Goal: Information Seeking & Learning: Learn about a topic

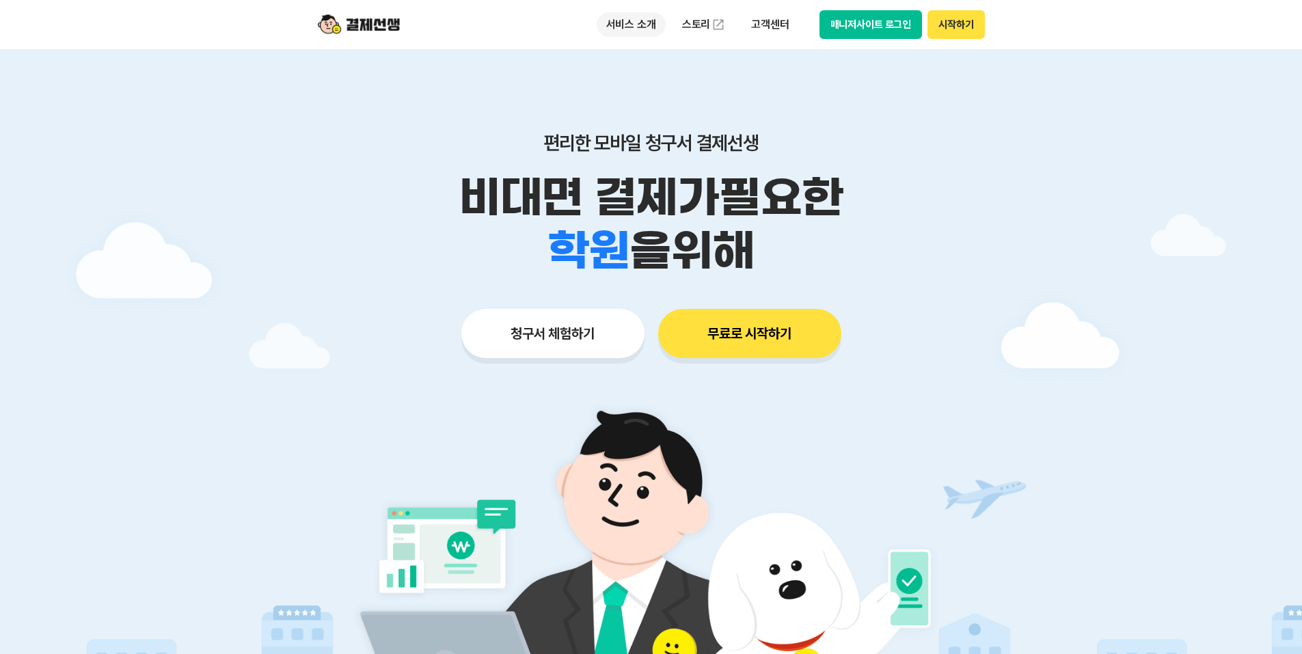
click at [616, 32] on p "서비스 소개" at bounding box center [631, 24] width 69 height 25
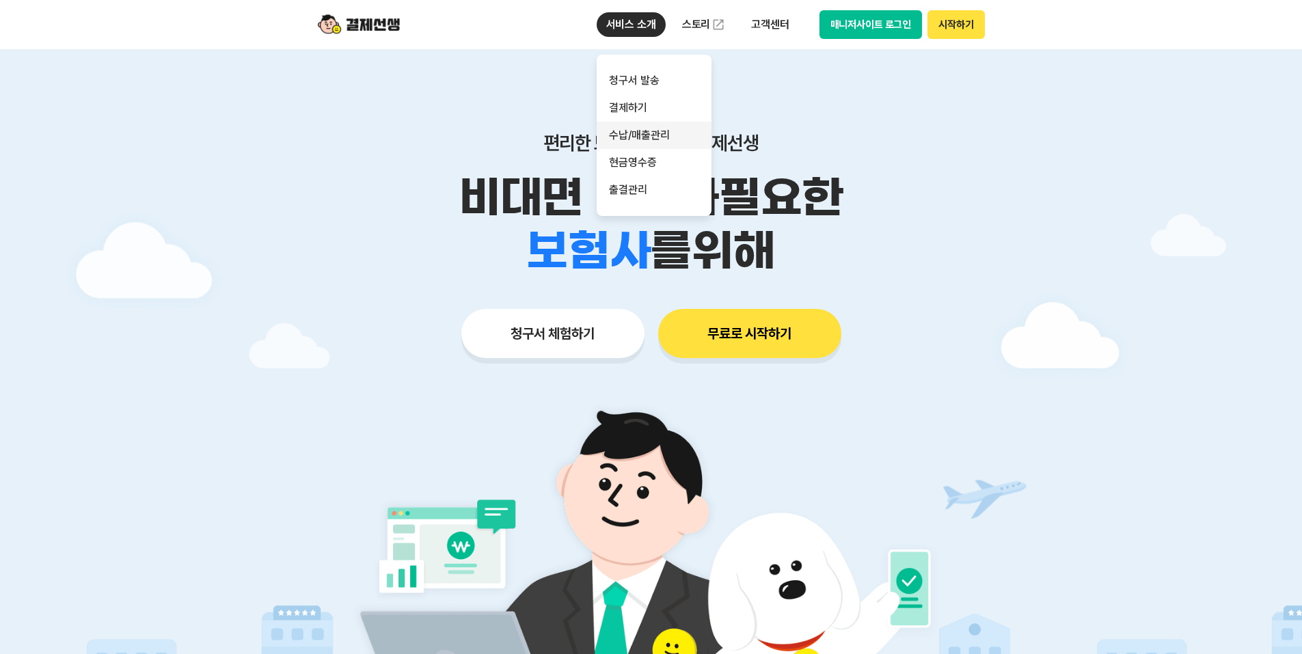
click at [624, 136] on link "수납/매출관리" at bounding box center [654, 135] width 115 height 27
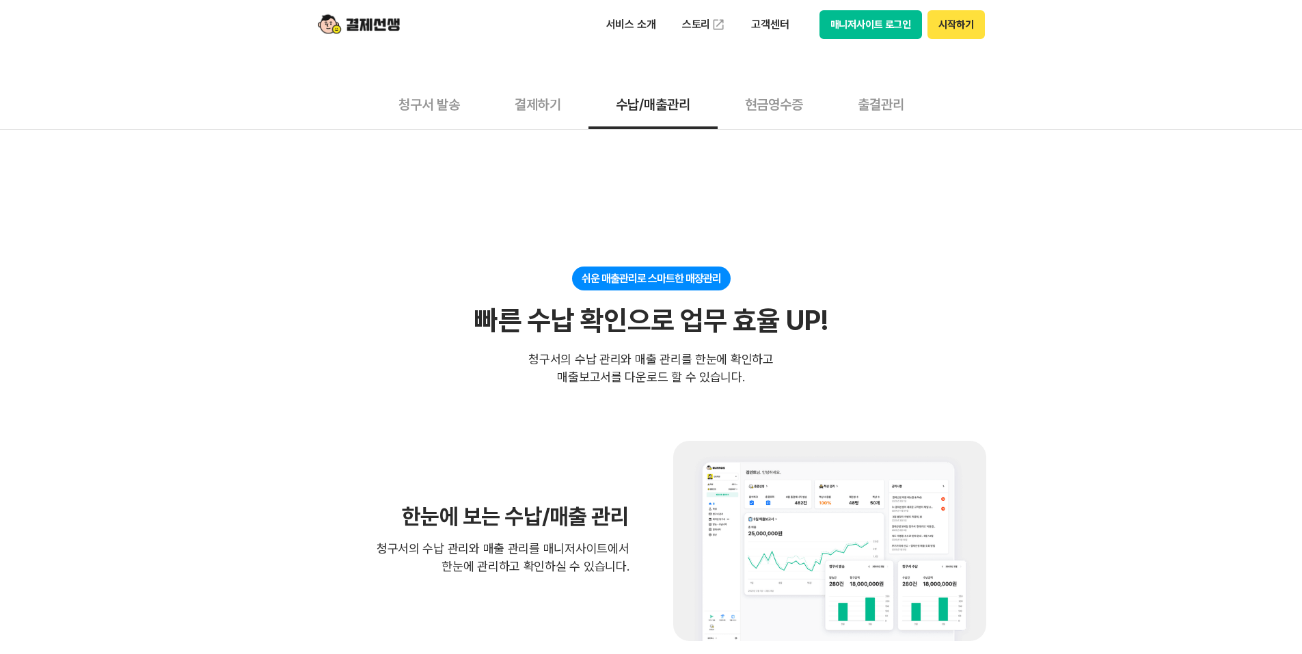
scroll to position [68, 0]
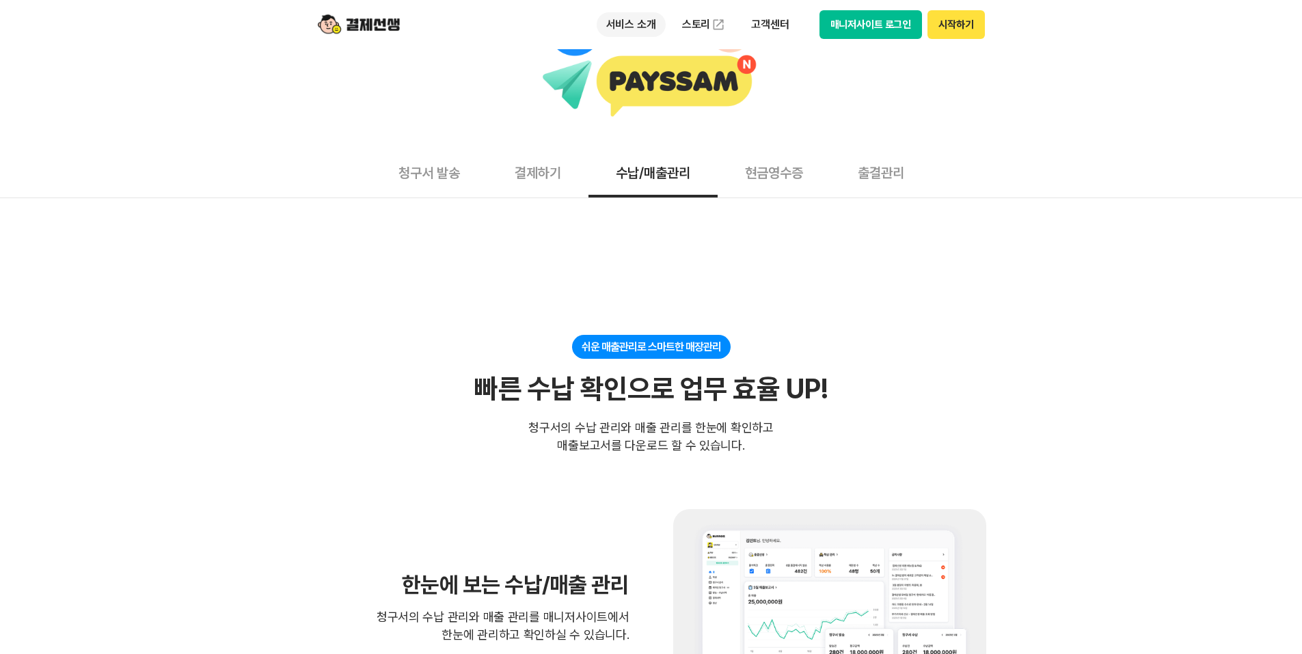
click at [621, 21] on p "서비스 소개" at bounding box center [631, 24] width 69 height 25
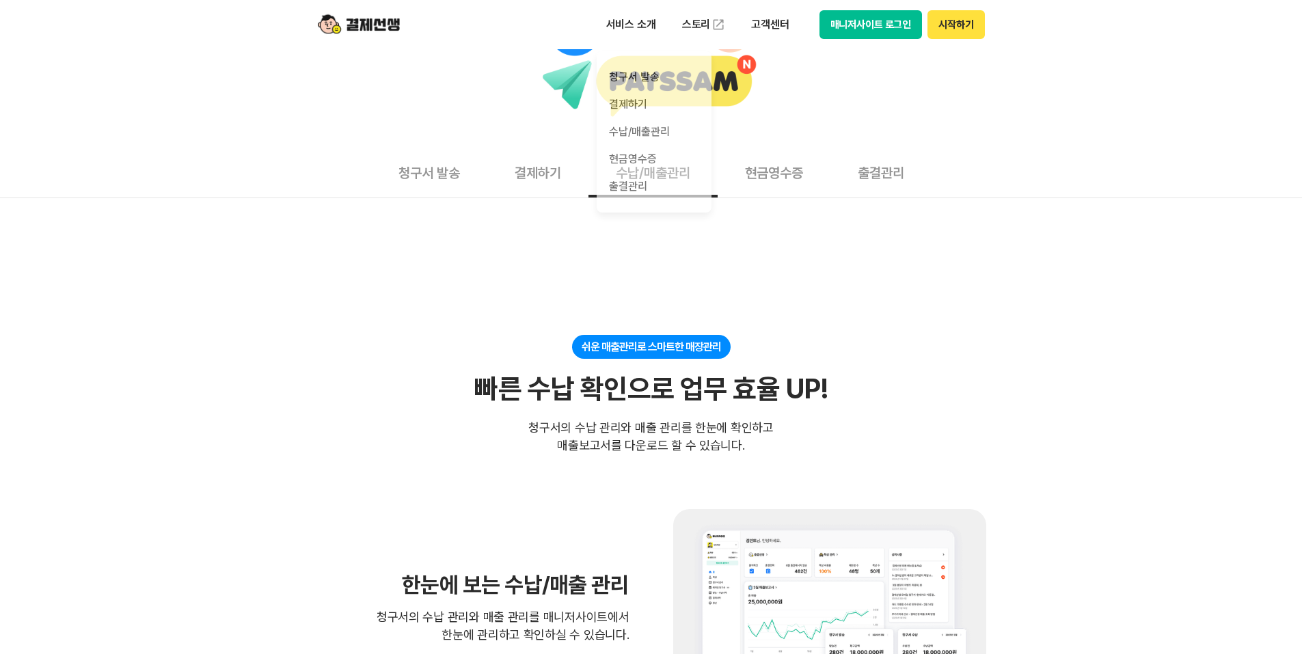
click at [845, 12] on button "매니저사이트 로그인" at bounding box center [870, 24] width 103 height 29
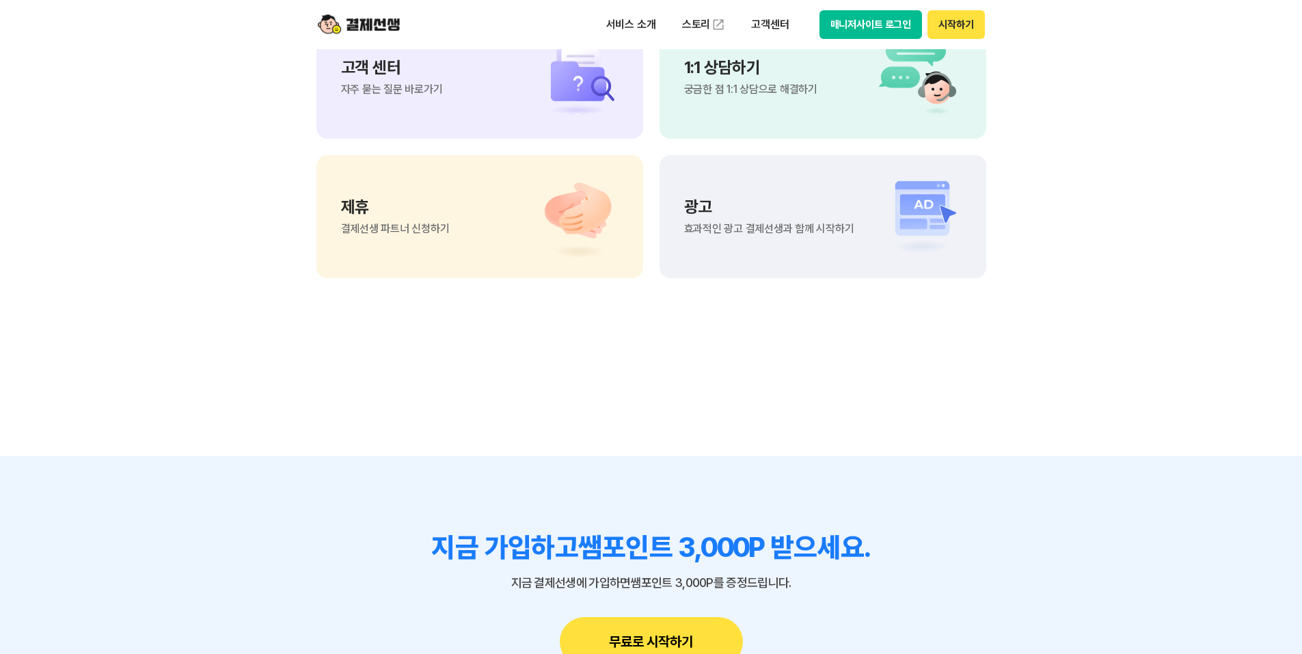
scroll to position [1708, 0]
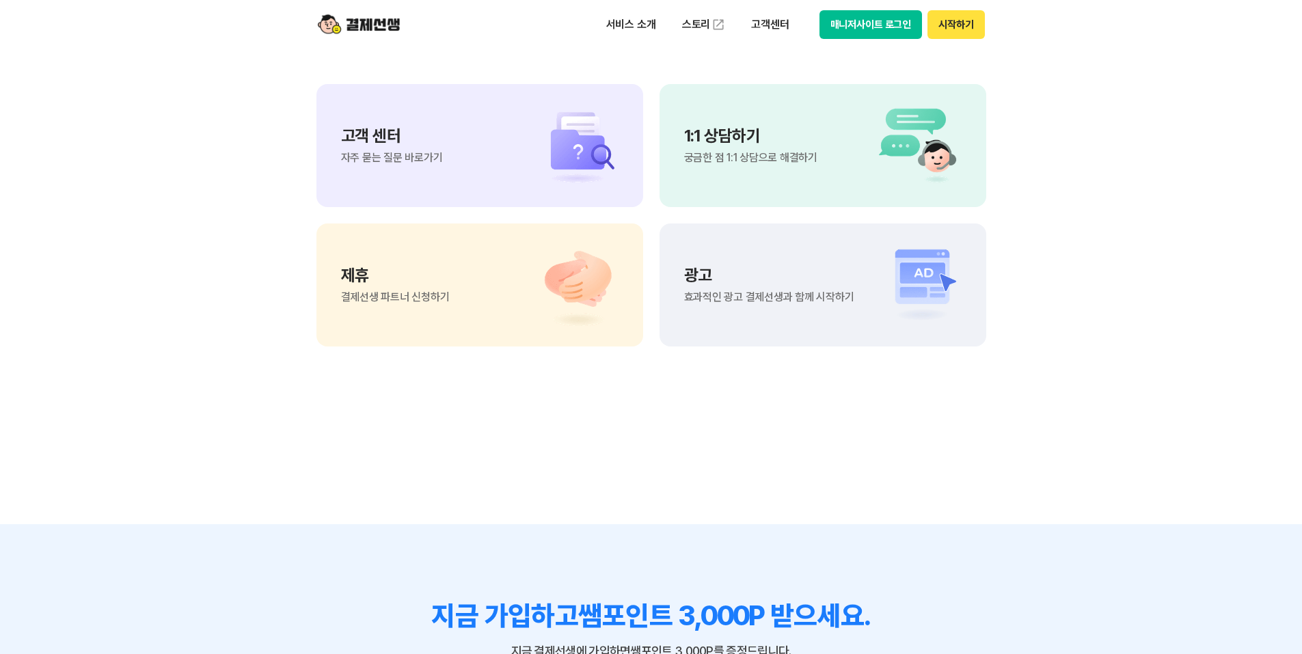
click at [791, 124] on div "1:1 상담하기 궁금한 점 1:1 상담으로 해결하기" at bounding box center [822, 145] width 327 height 123
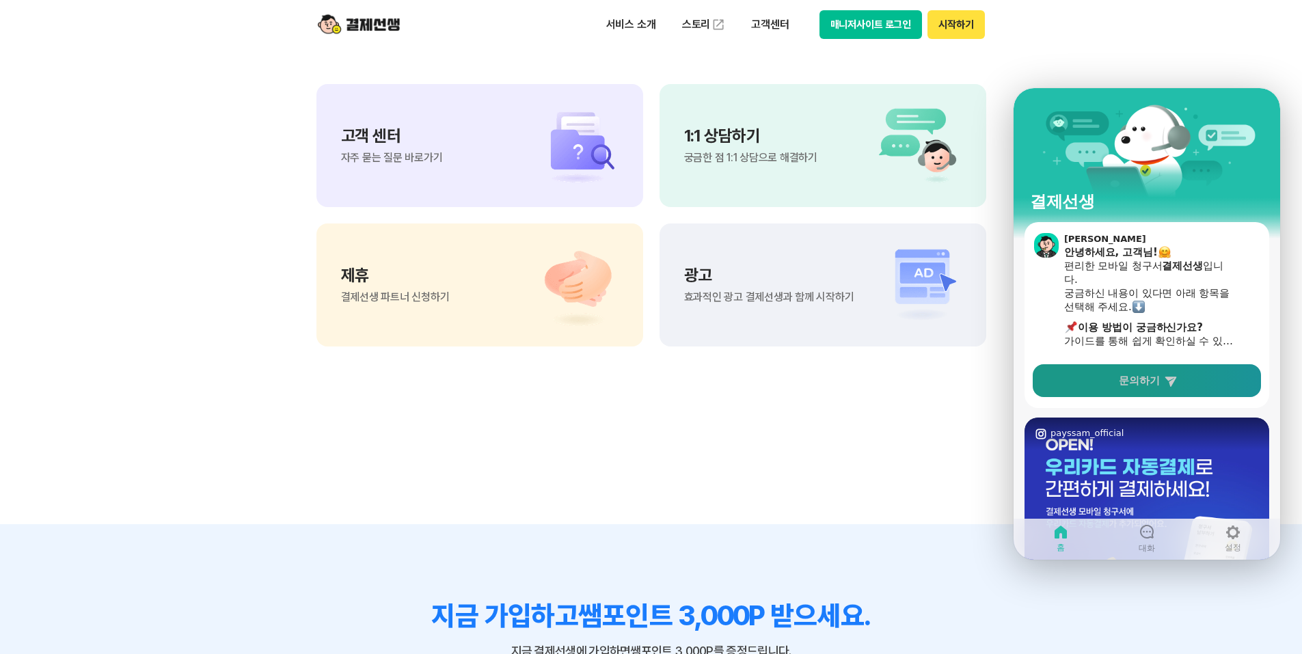
click at [1209, 390] on link "문의하기" at bounding box center [1147, 380] width 228 height 33
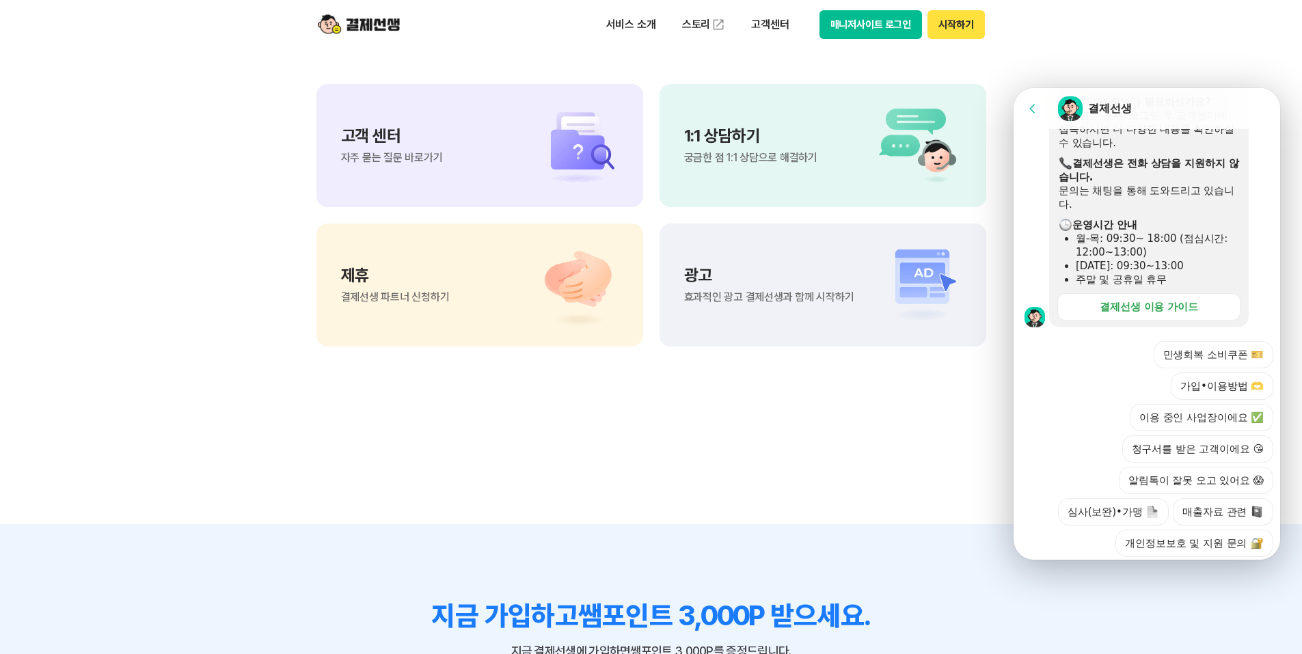
scroll to position [410, 0]
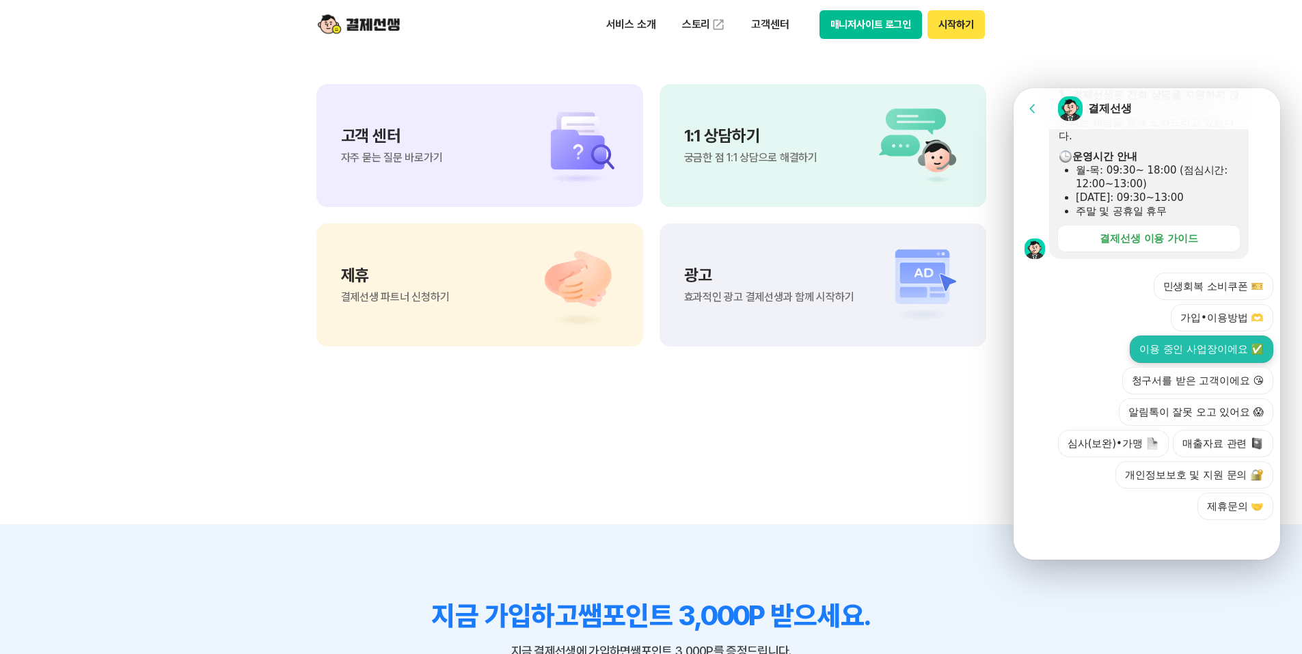
click at [1207, 353] on button "이용 중인 사업장이에요 ✅" at bounding box center [1202, 349] width 144 height 27
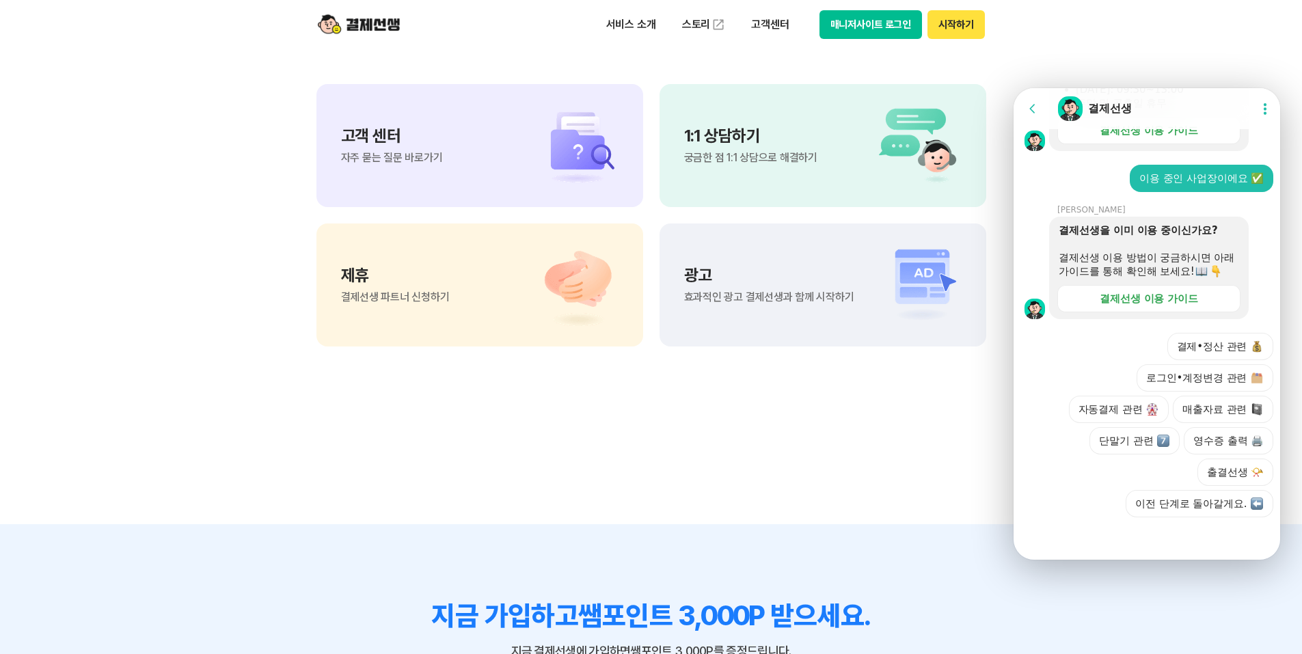
scroll to position [532, 0]
click at [1120, 445] on button "단말기 관련" at bounding box center [1134, 440] width 90 height 27
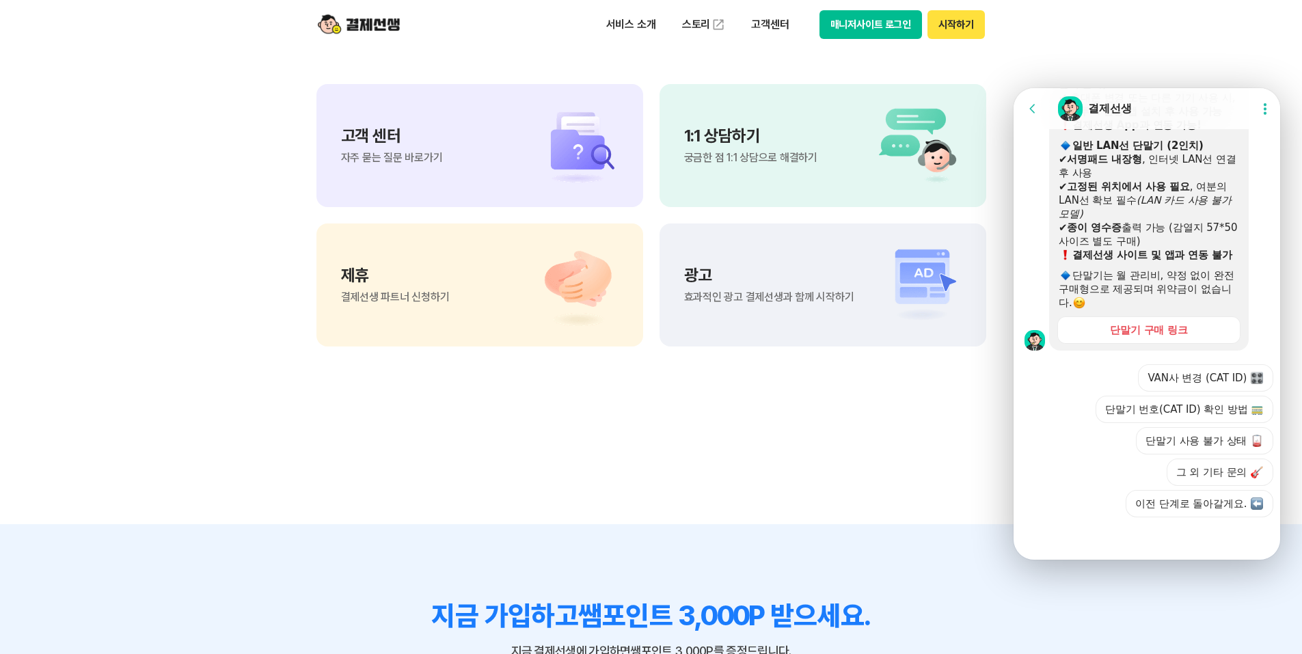
scroll to position [996, 0]
click at [1144, 321] on link "단말기 구매 링크" at bounding box center [1148, 329] width 183 height 27
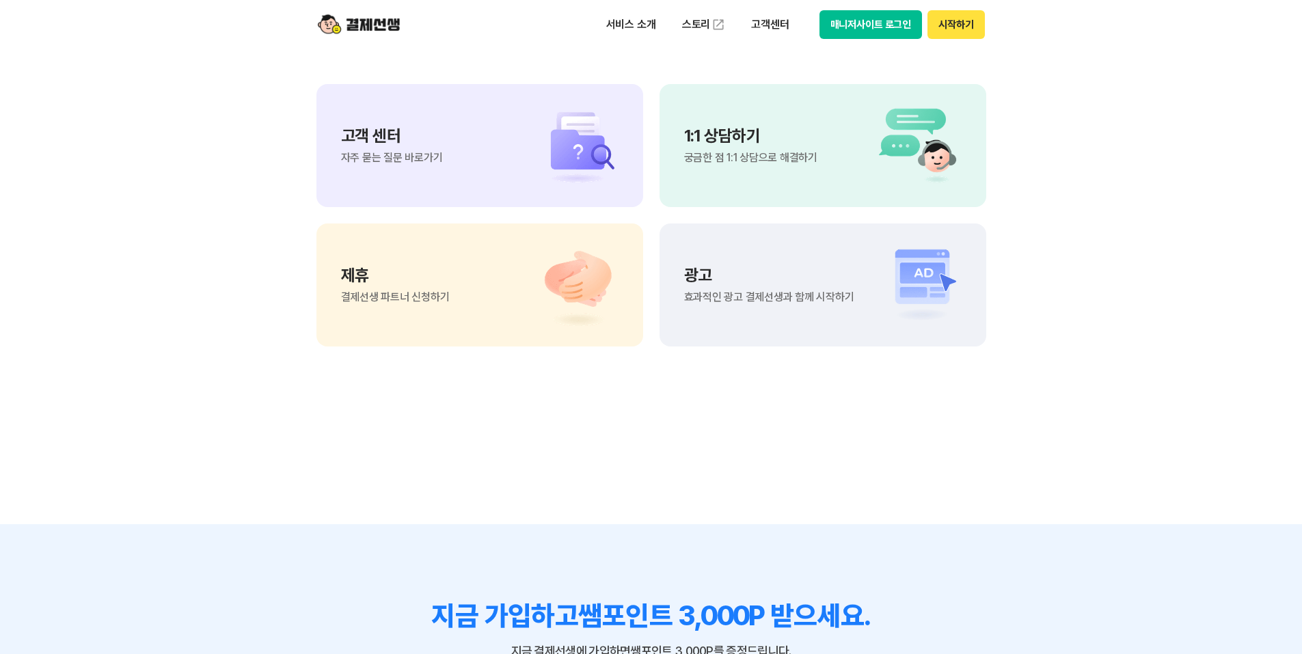
click at [729, 156] on span "궁금한 점 1:1 상담으로 해결하기" at bounding box center [750, 157] width 133 height 11
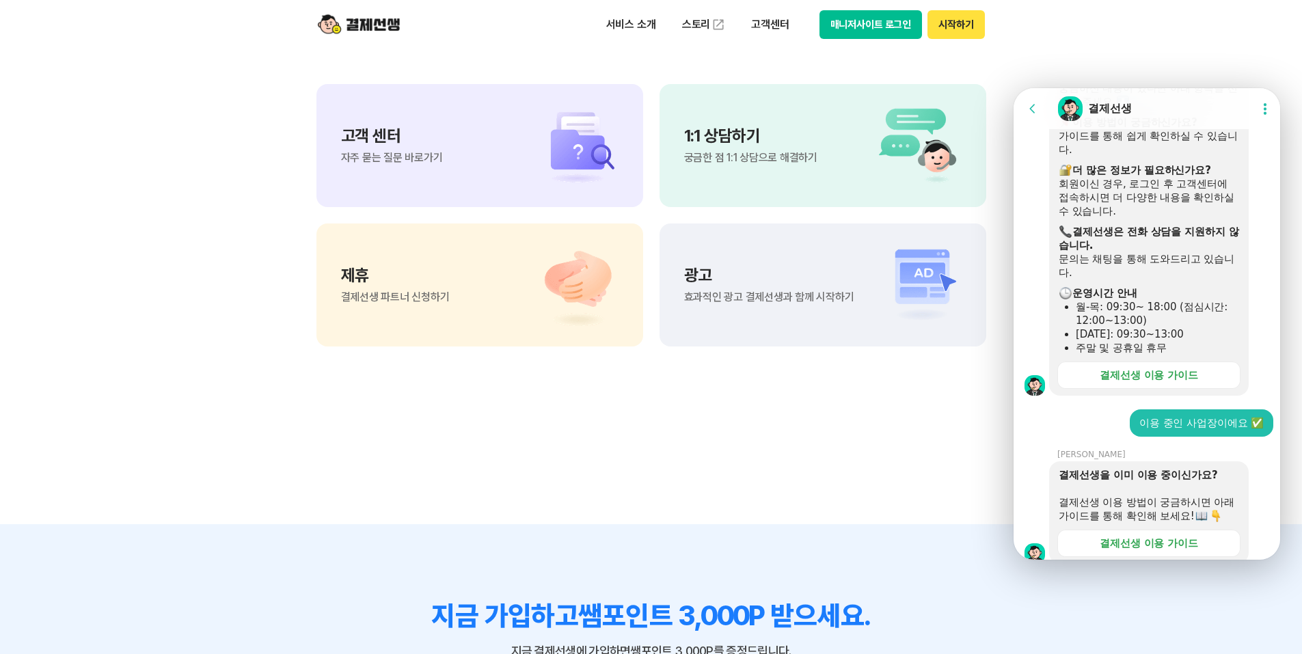
scroll to position [342, 0]
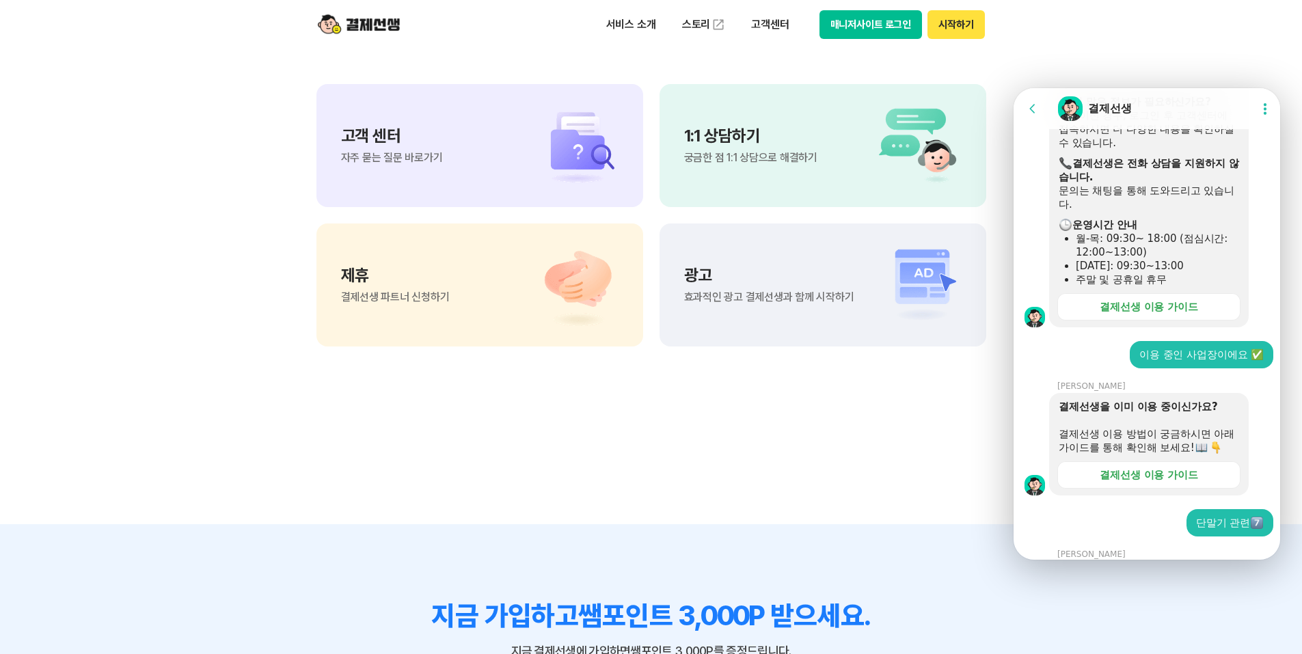
click at [1193, 354] on div "이용 중인 사업장이에요 ✅" at bounding box center [1201, 355] width 124 height 14
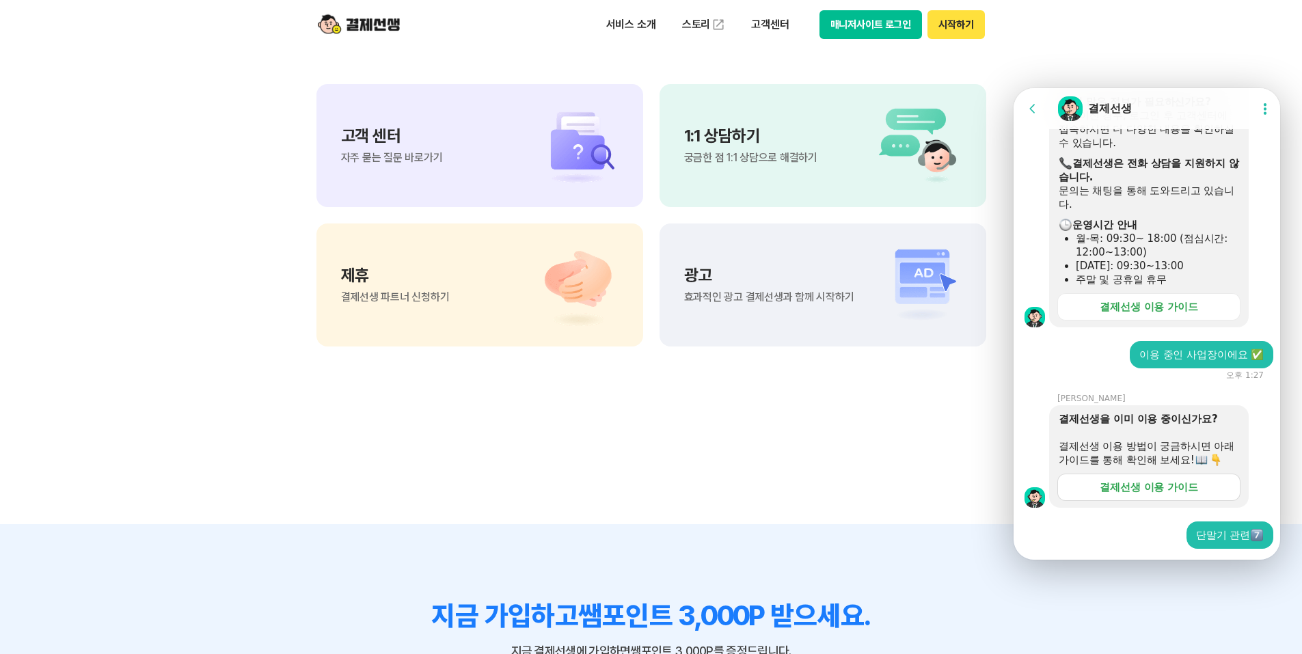
click at [1172, 494] on div "결제선생 이용 가이드" at bounding box center [1149, 487] width 98 height 14
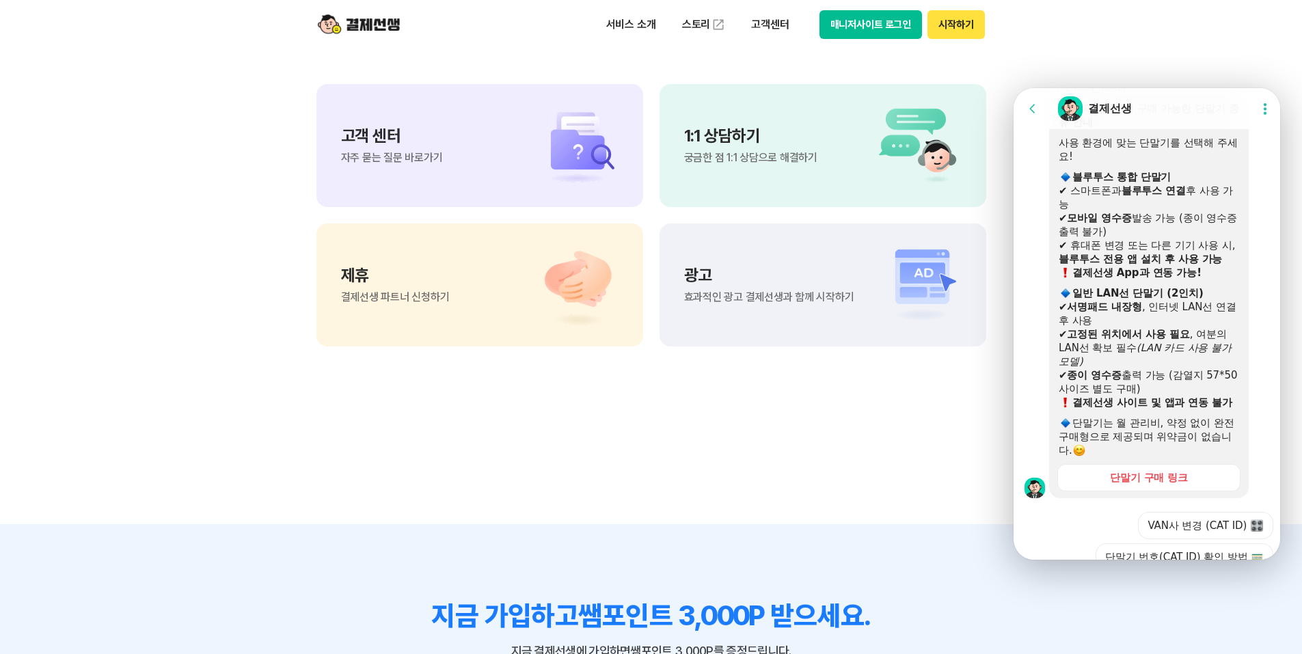
scroll to position [1009, 0]
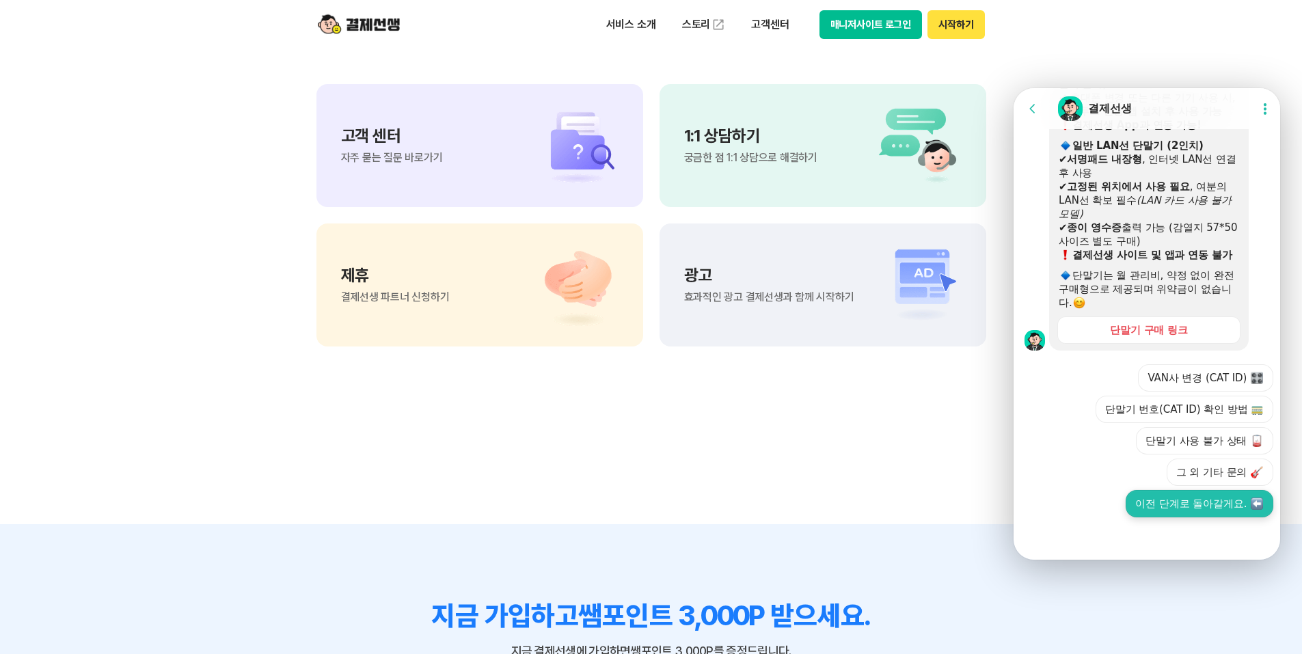
click at [1162, 500] on button "이전 단계로 돌아갈게요." at bounding box center [1200, 503] width 148 height 27
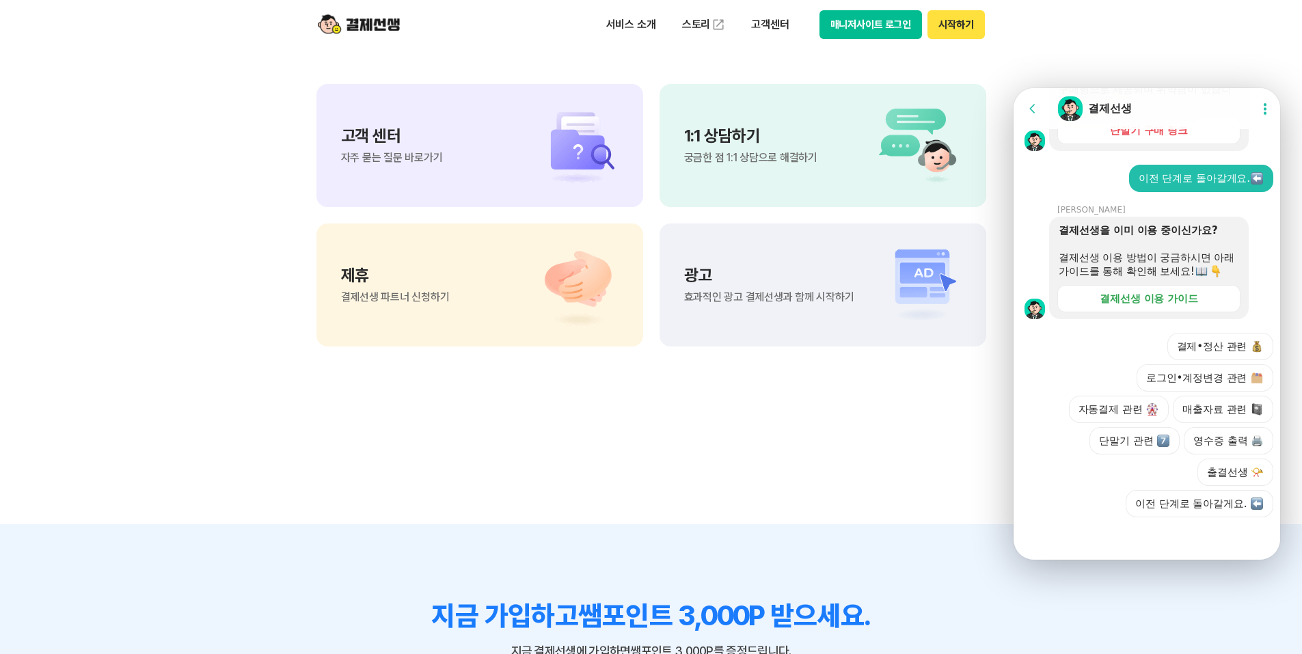
scroll to position [1222, 0]
click at [1173, 504] on button "이전 단계로 돌아갈게요." at bounding box center [1200, 503] width 148 height 27
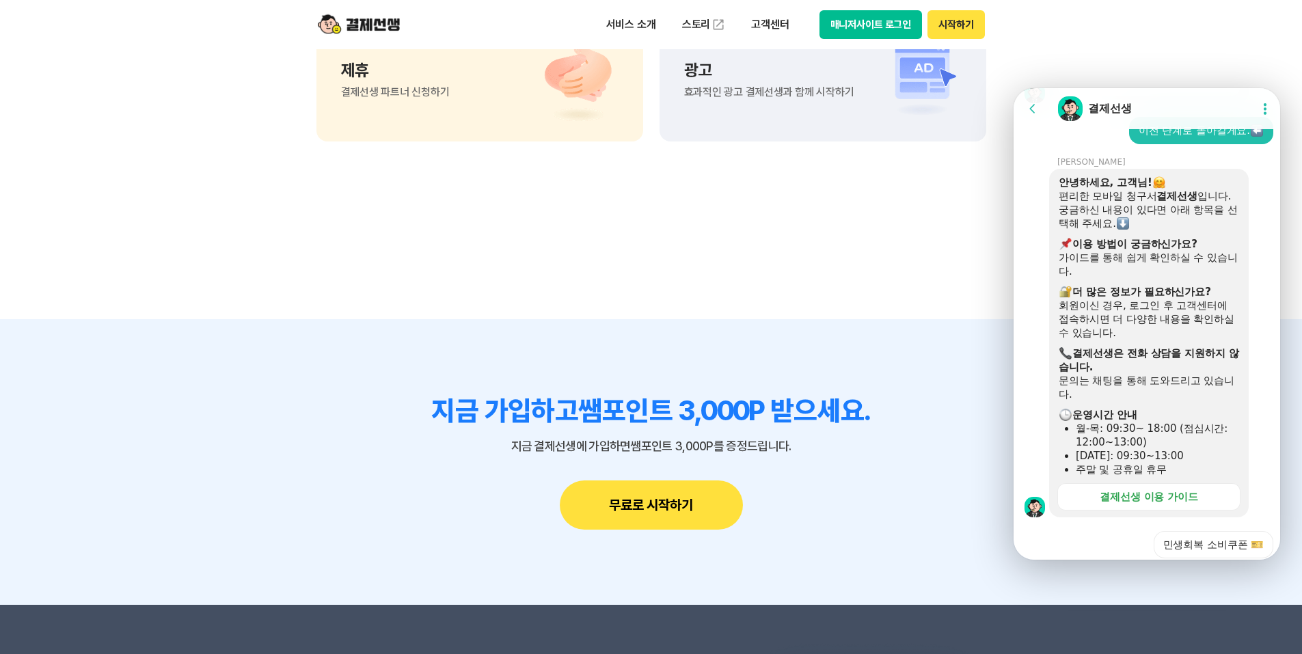
scroll to position [1699, 0]
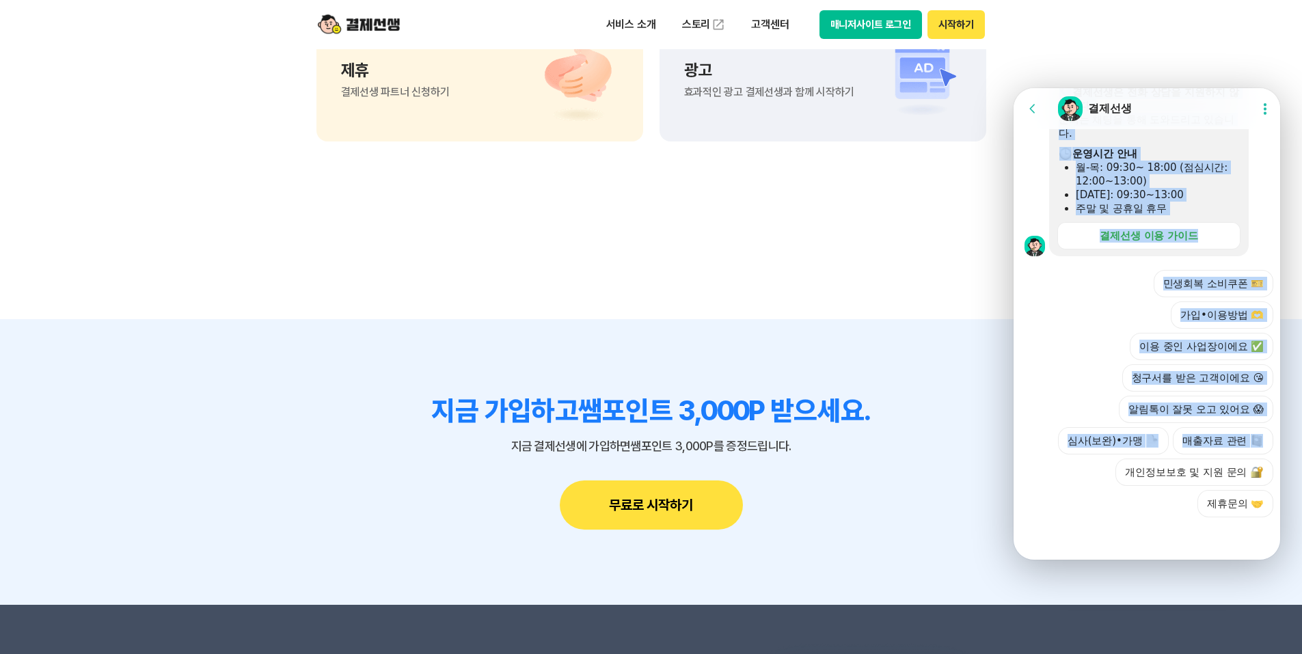
drag, startPoint x: 1145, startPoint y: 453, endPoint x: 1078, endPoint y: 517, distance: 92.3
click at [1074, 513] on div "민생회복 소비쿠폰 🎫 가입•이용방법 🫶 이용 중인 사업장이에요 ✅ 청구서를 받은 고객이에요 😘 알림톡이 잘못 오고 있어요 😱 심사(보완)•가맹…" at bounding box center [1161, 393] width 226 height 247
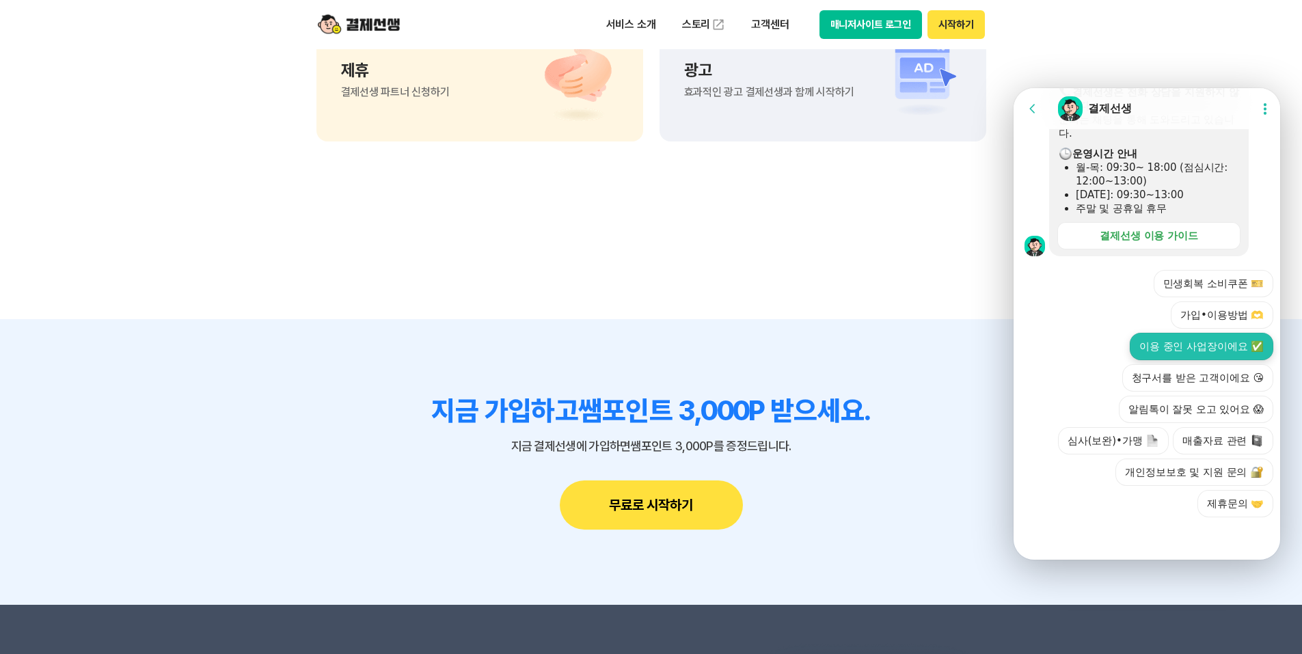
click at [1206, 351] on button "이용 중인 사업장이에요 ✅" at bounding box center [1202, 346] width 144 height 27
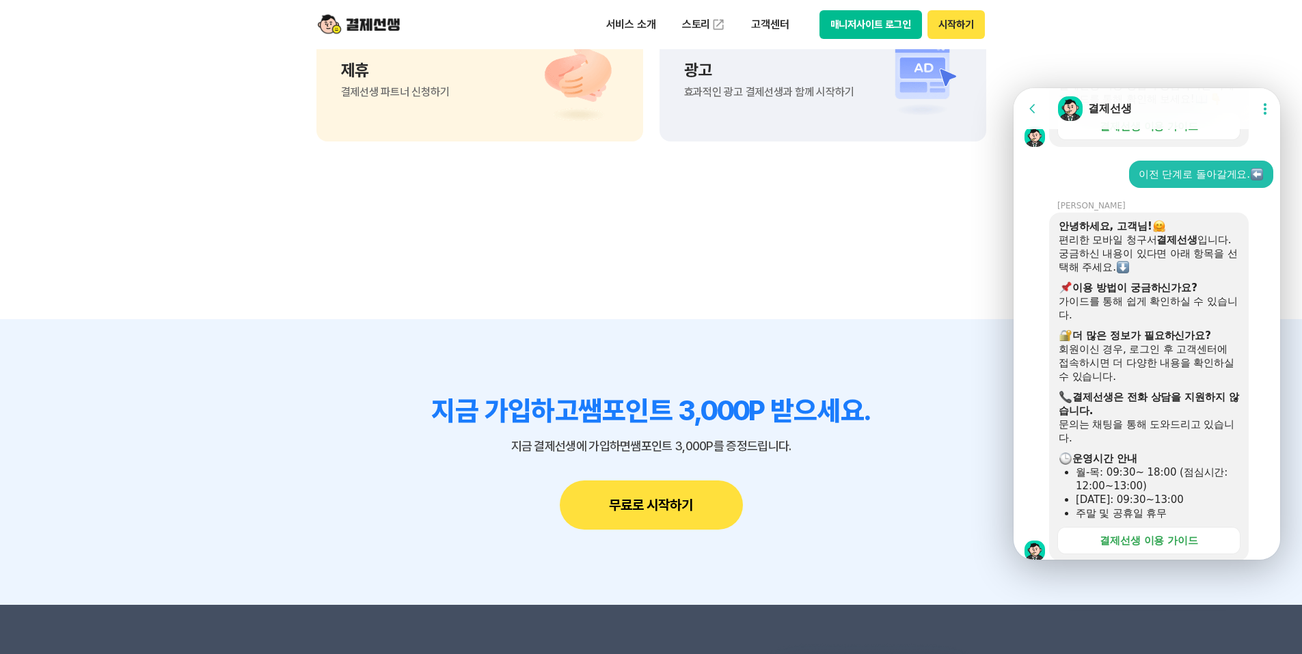
scroll to position [1544, 0]
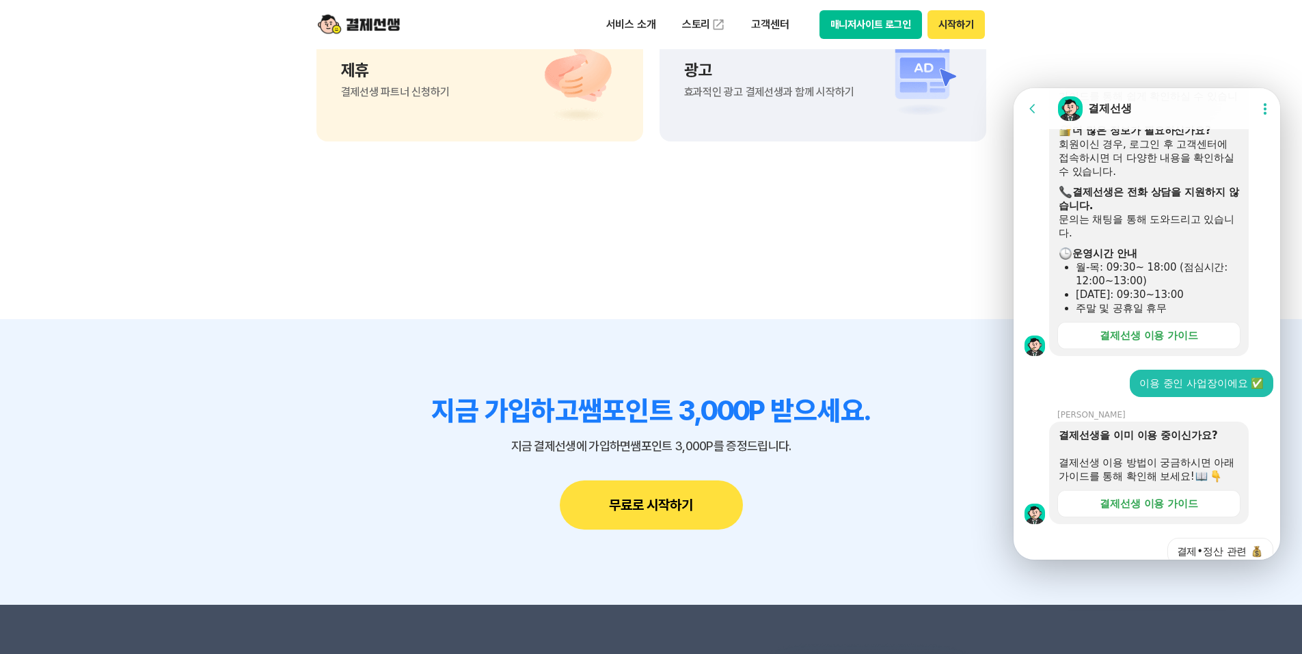
click at [361, 32] on img at bounding box center [359, 25] width 82 height 26
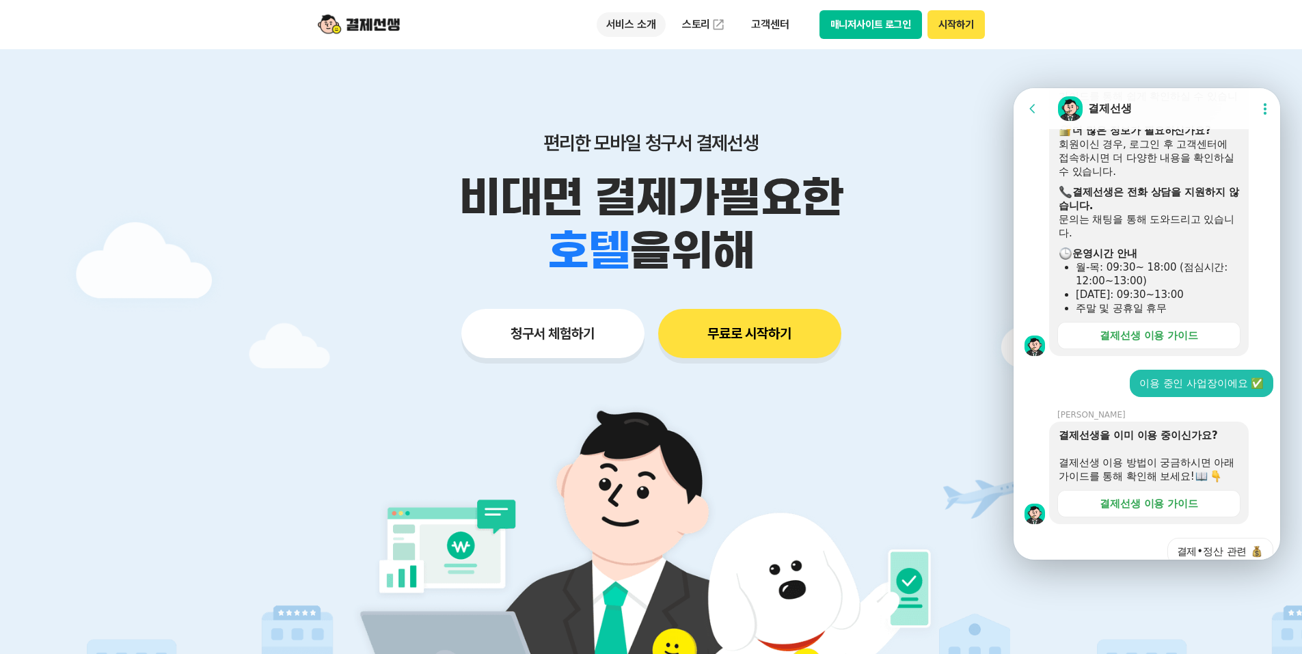
click at [637, 32] on p "서비스 소개" at bounding box center [631, 24] width 69 height 25
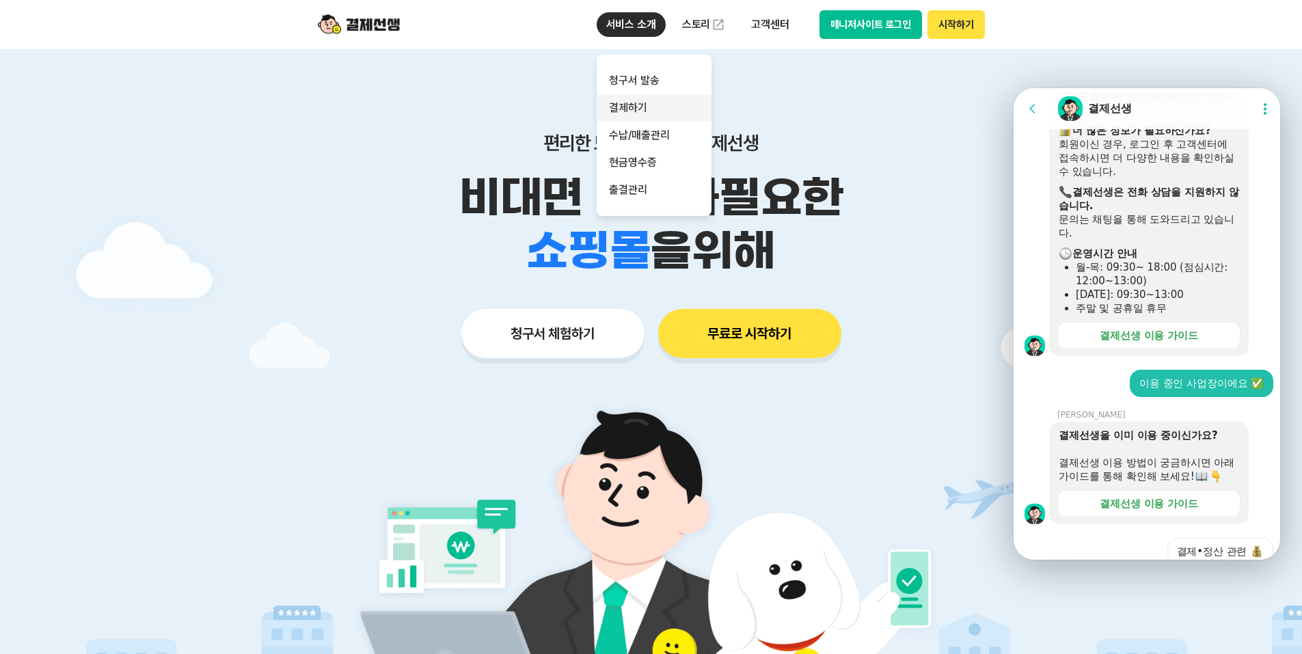
click at [628, 109] on link "결제하기" at bounding box center [654, 107] width 115 height 27
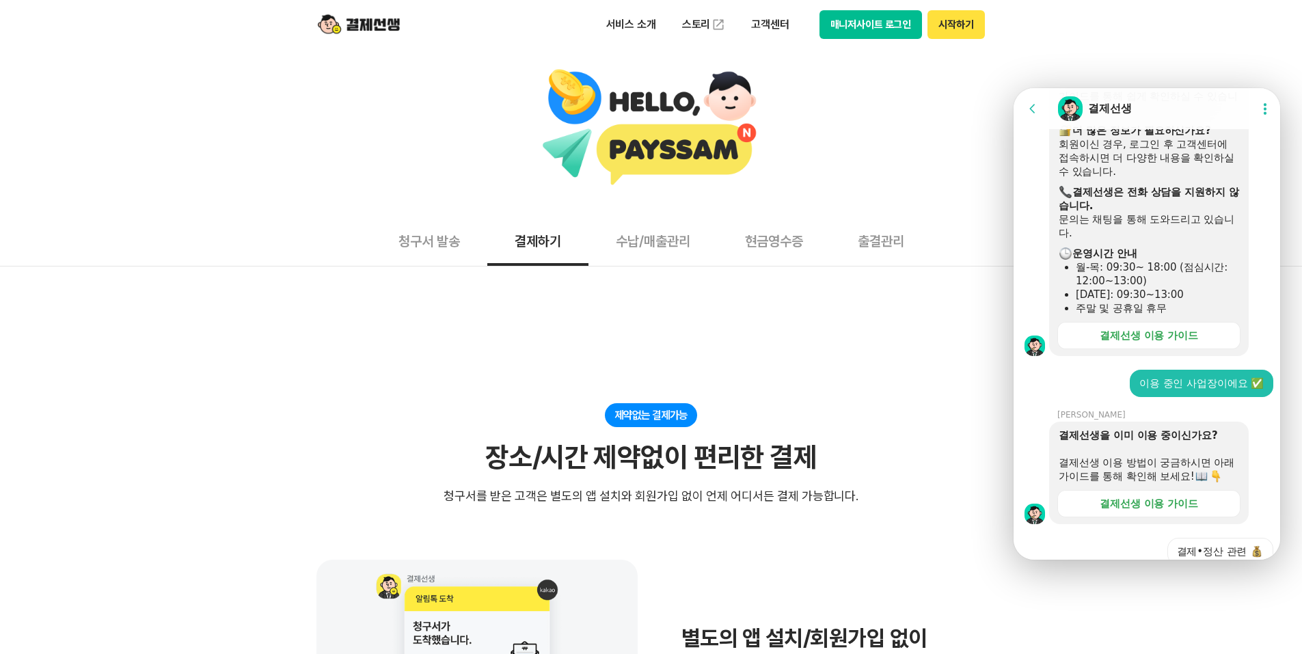
click at [666, 251] on button "수납/매출관리" at bounding box center [652, 240] width 129 height 51
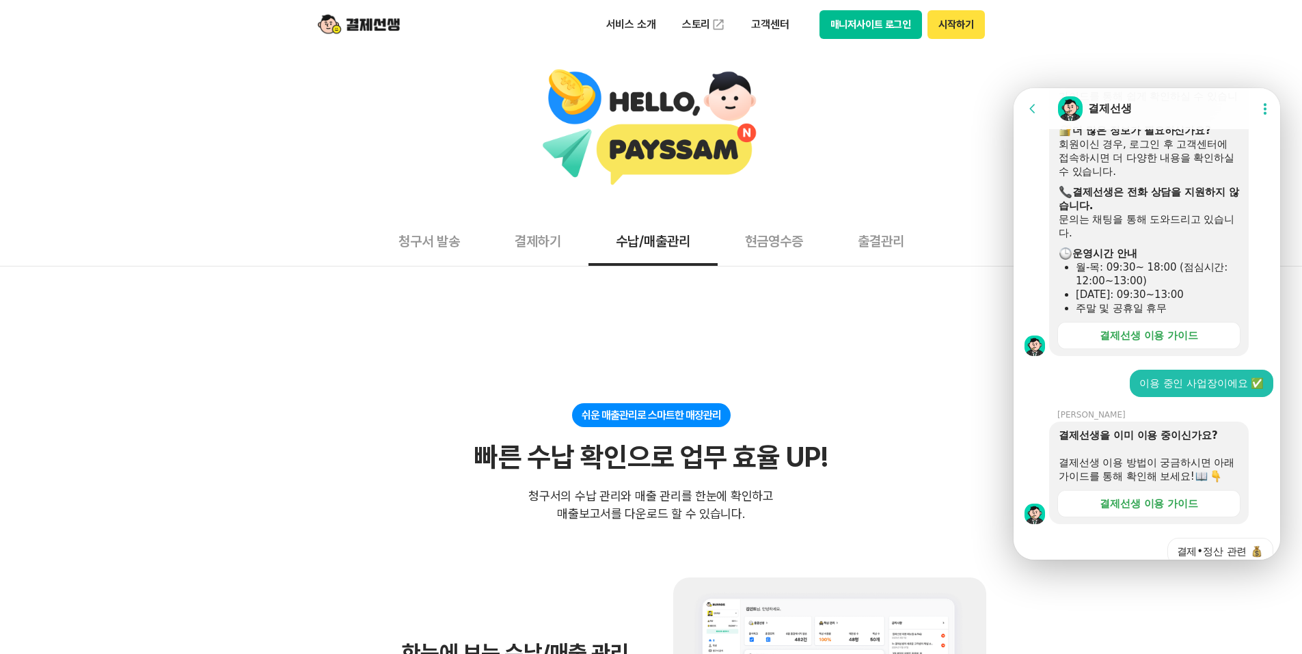
click at [795, 246] on button "현금영수증" at bounding box center [774, 240] width 113 height 51
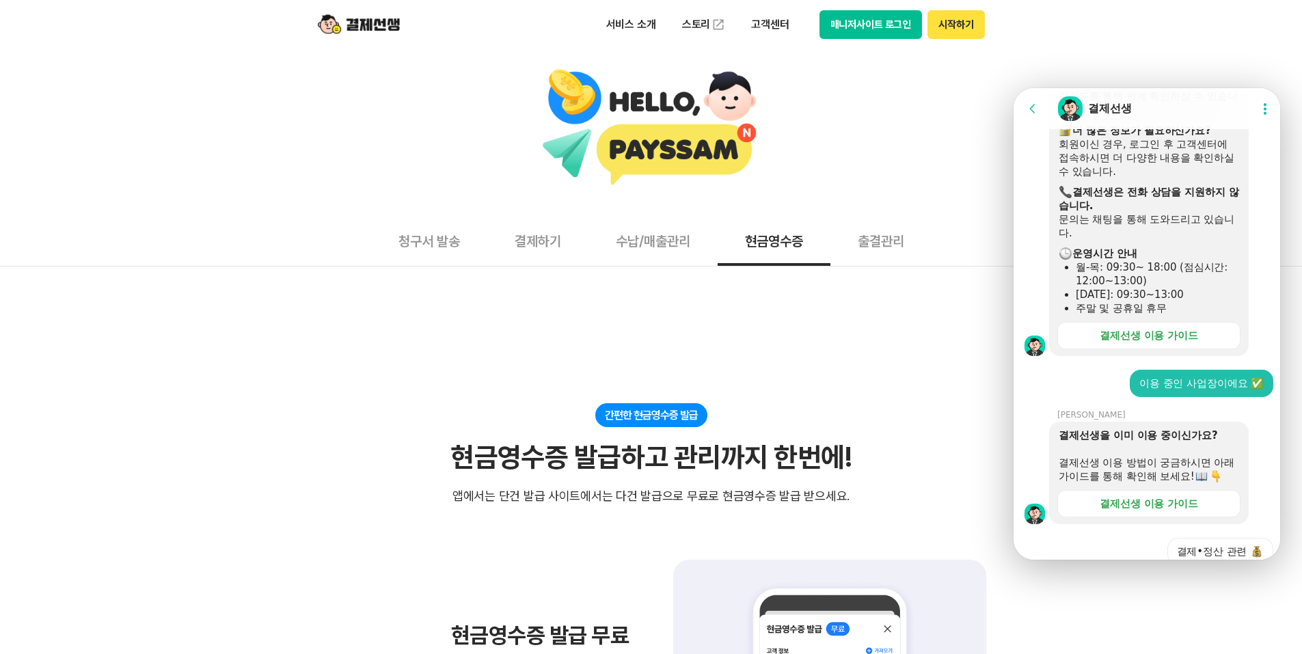
click at [554, 245] on button "결제하기" at bounding box center [537, 240] width 101 height 51
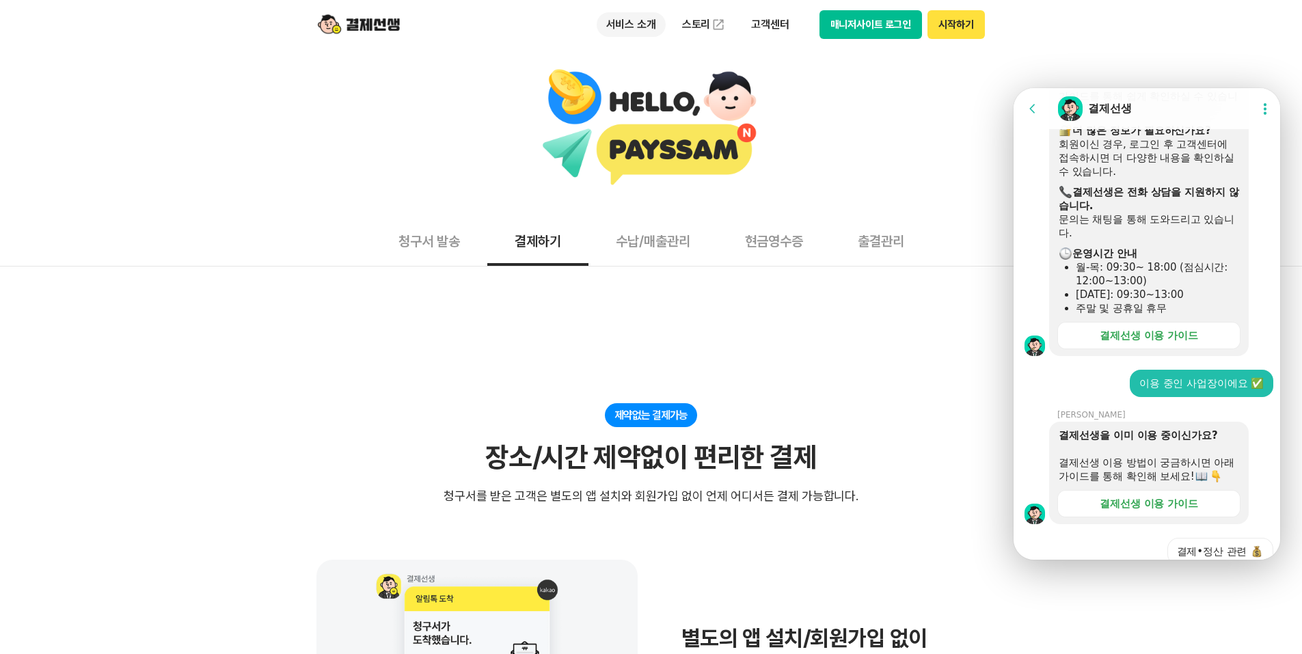
click at [646, 26] on p "서비스 소개" at bounding box center [631, 24] width 69 height 25
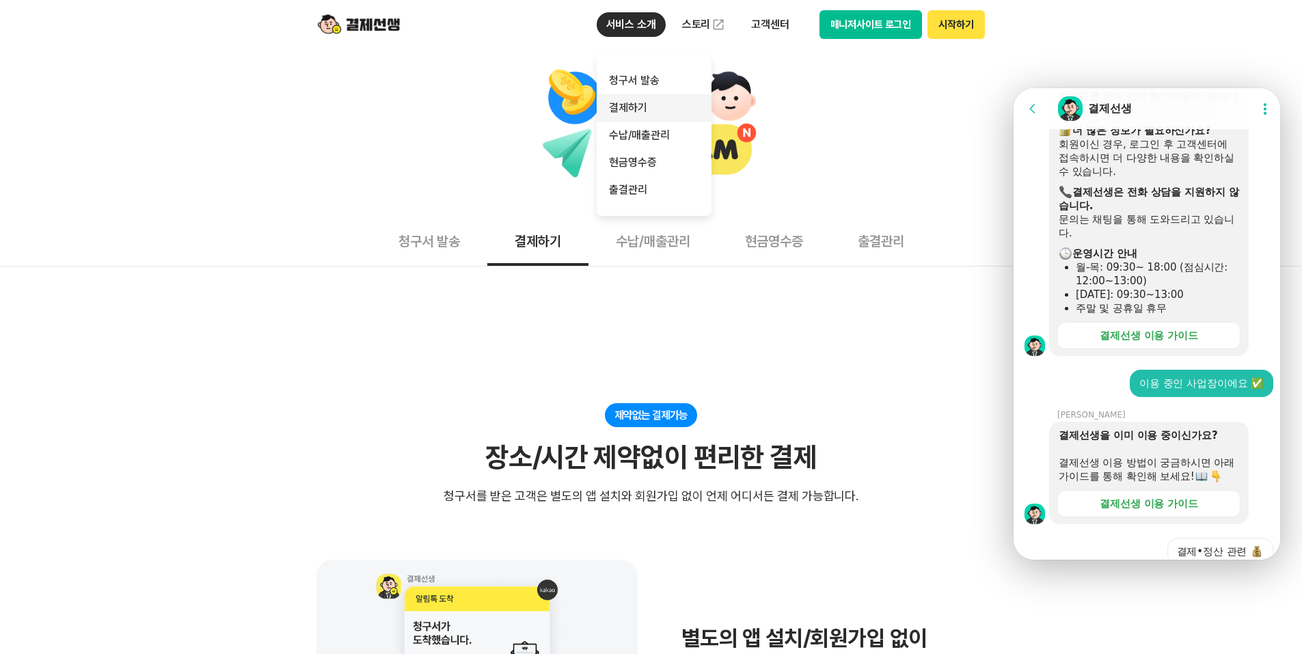
click at [640, 105] on link "결제하기" at bounding box center [654, 107] width 115 height 27
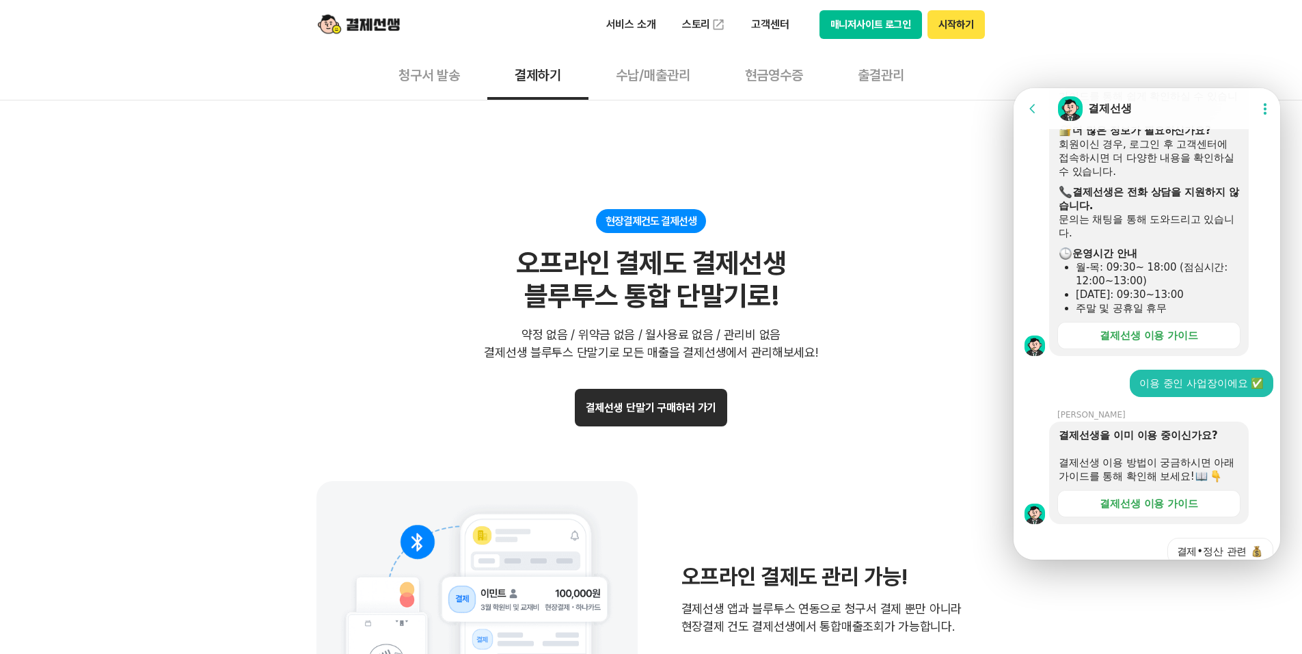
scroll to position [2187, 0]
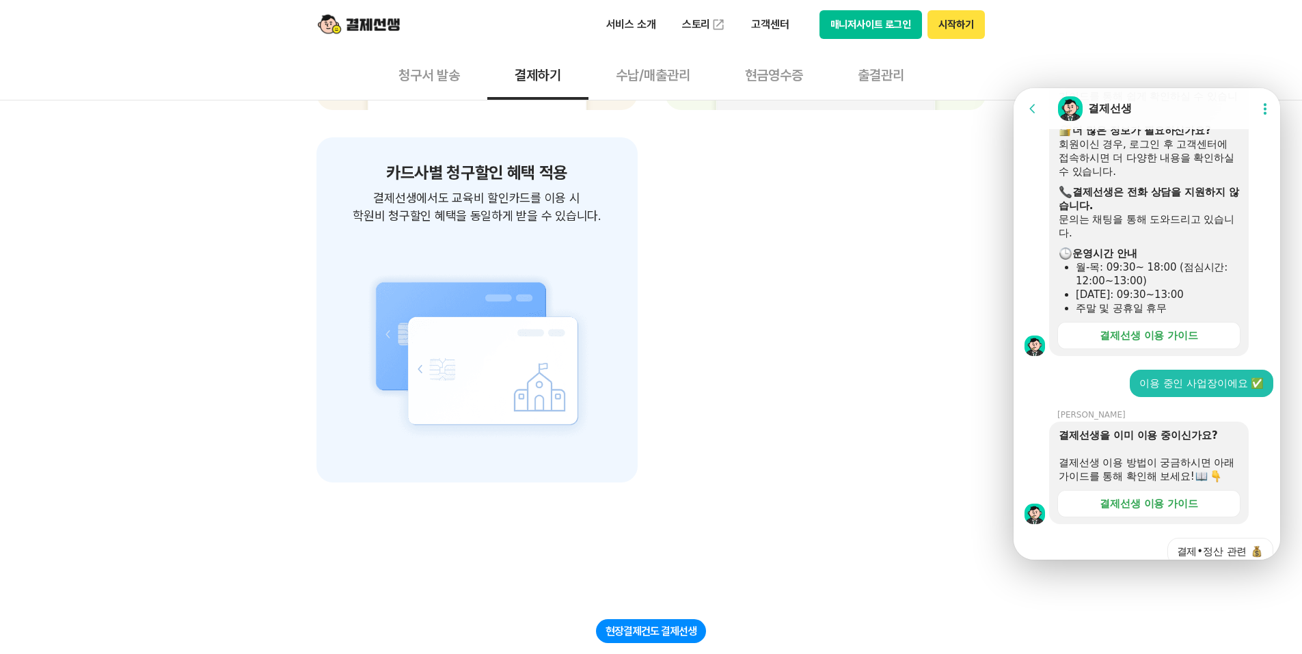
click at [634, 79] on button "수납/매출관리" at bounding box center [652, 74] width 129 height 51
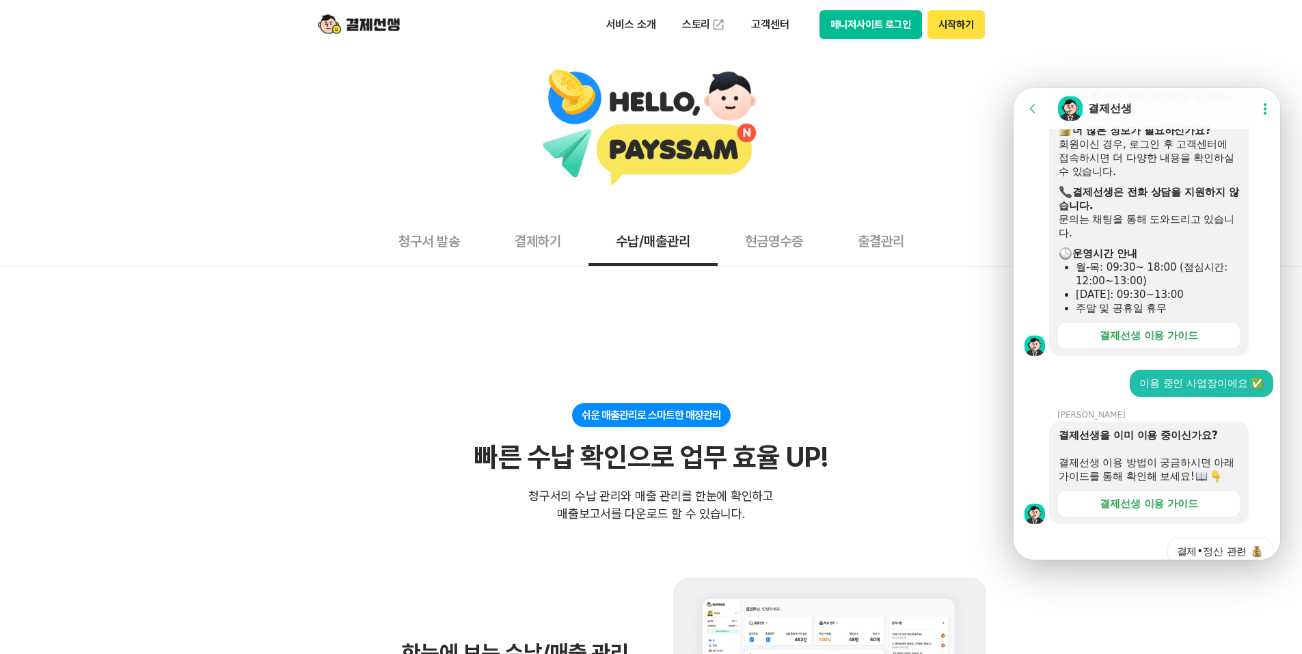
scroll to position [1818, 0]
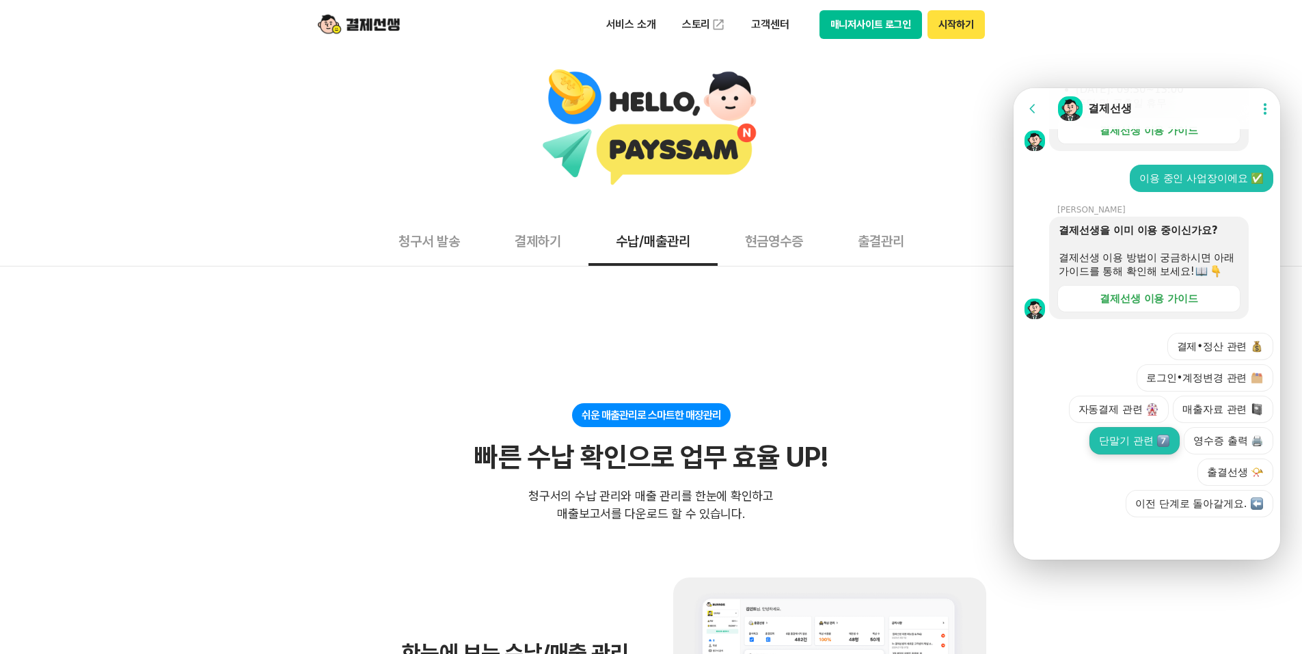
click at [1135, 435] on button "단말기 관련" at bounding box center [1134, 440] width 90 height 27
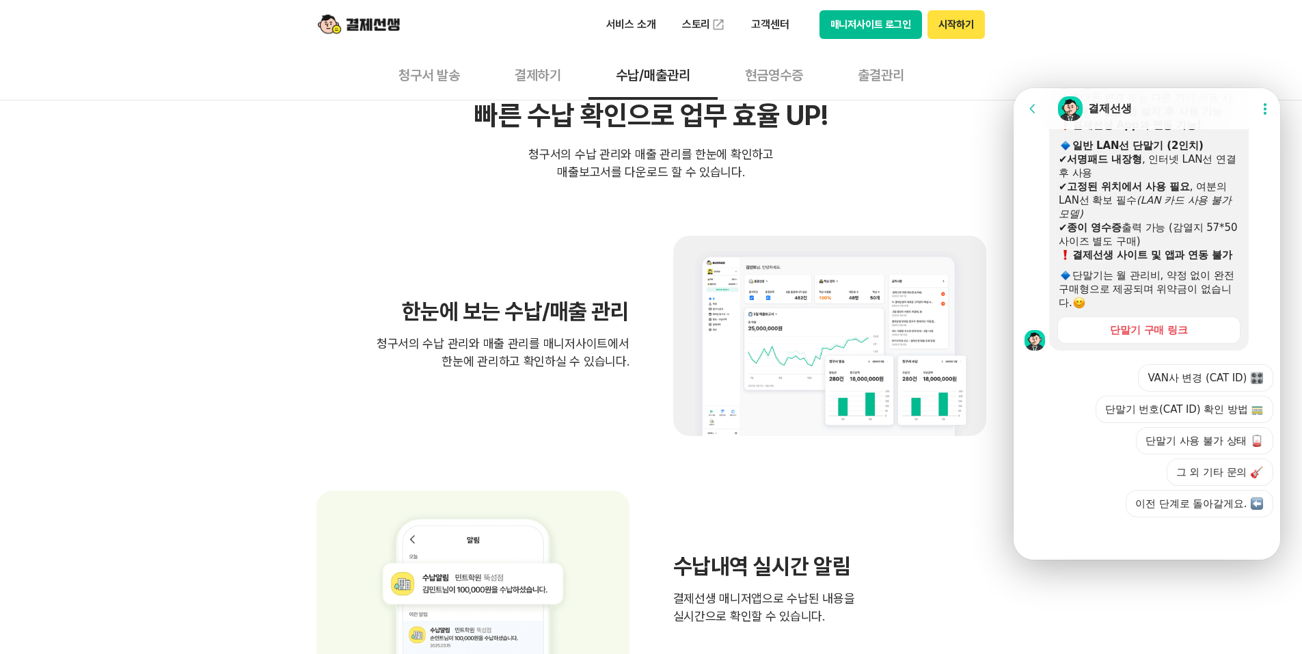
scroll to position [2283, 0]
click at [1187, 327] on link "단말기 구매 링크" at bounding box center [1148, 329] width 183 height 27
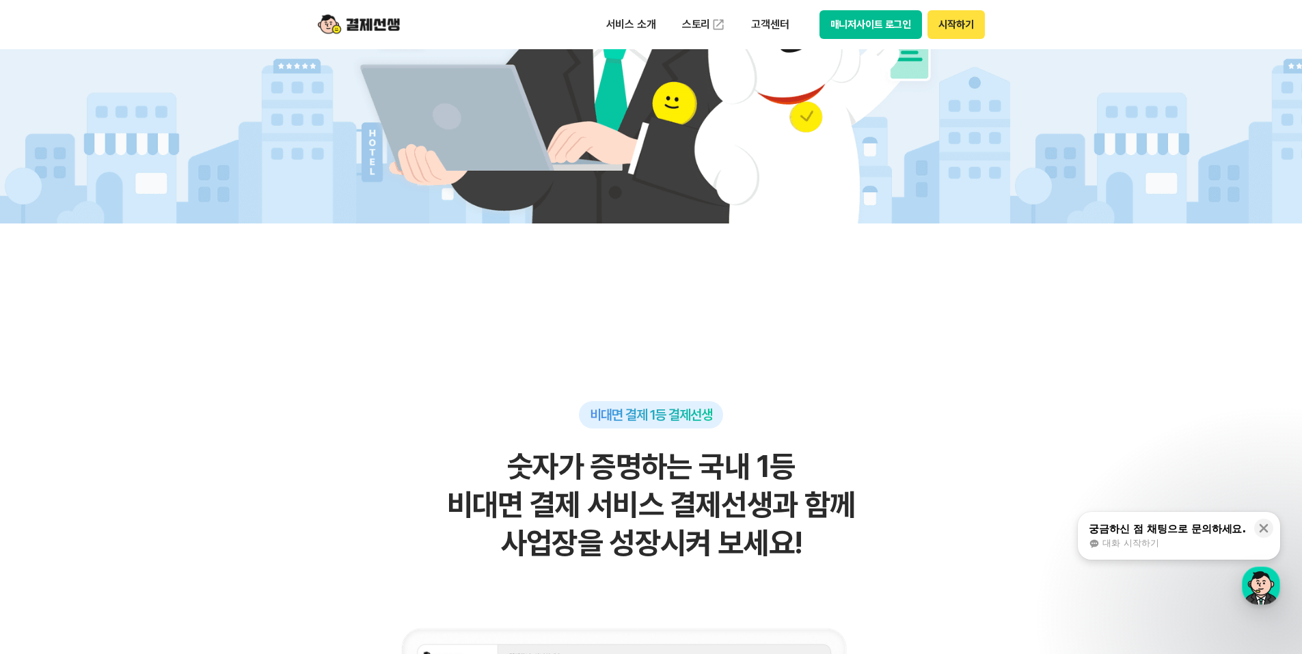
scroll to position [273, 0]
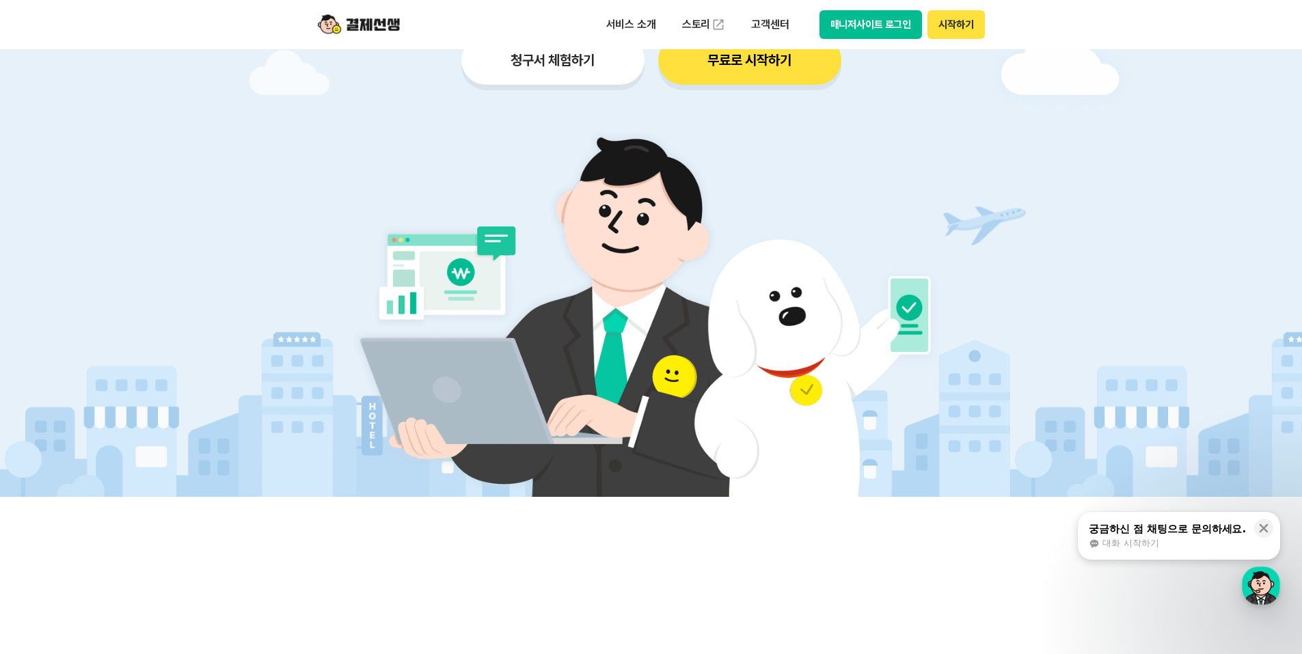
click at [377, 34] on img at bounding box center [359, 25] width 82 height 26
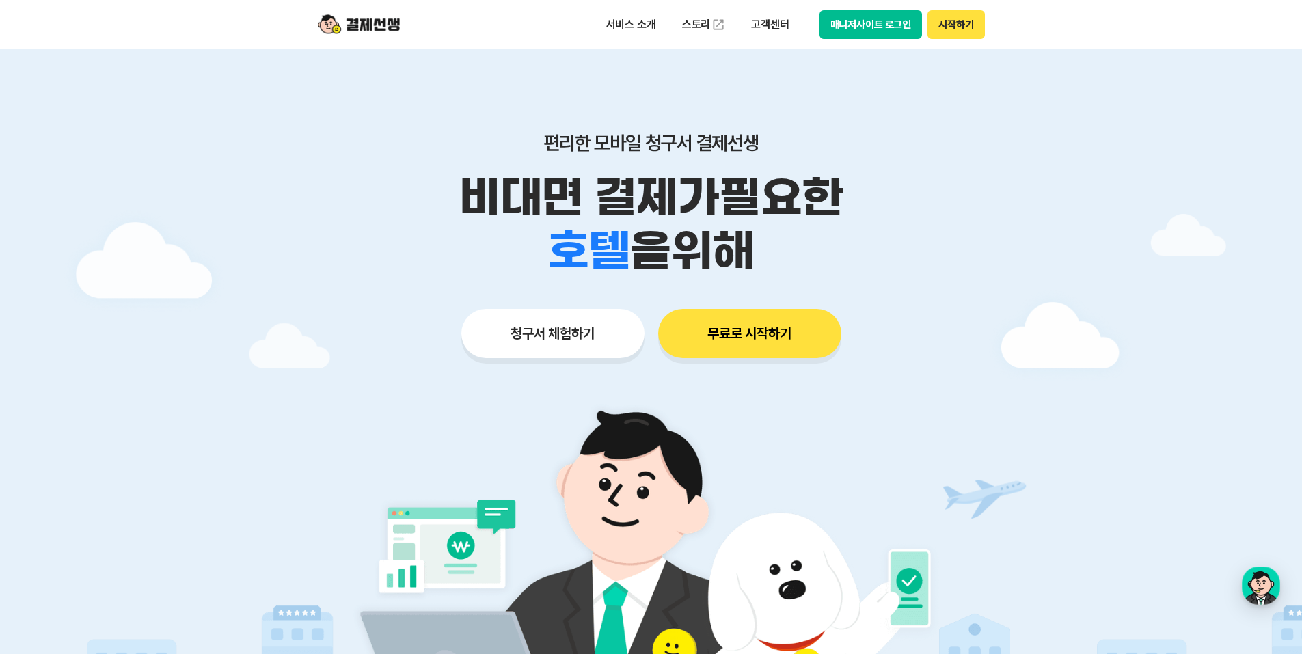
click at [349, 20] on img at bounding box center [359, 25] width 82 height 26
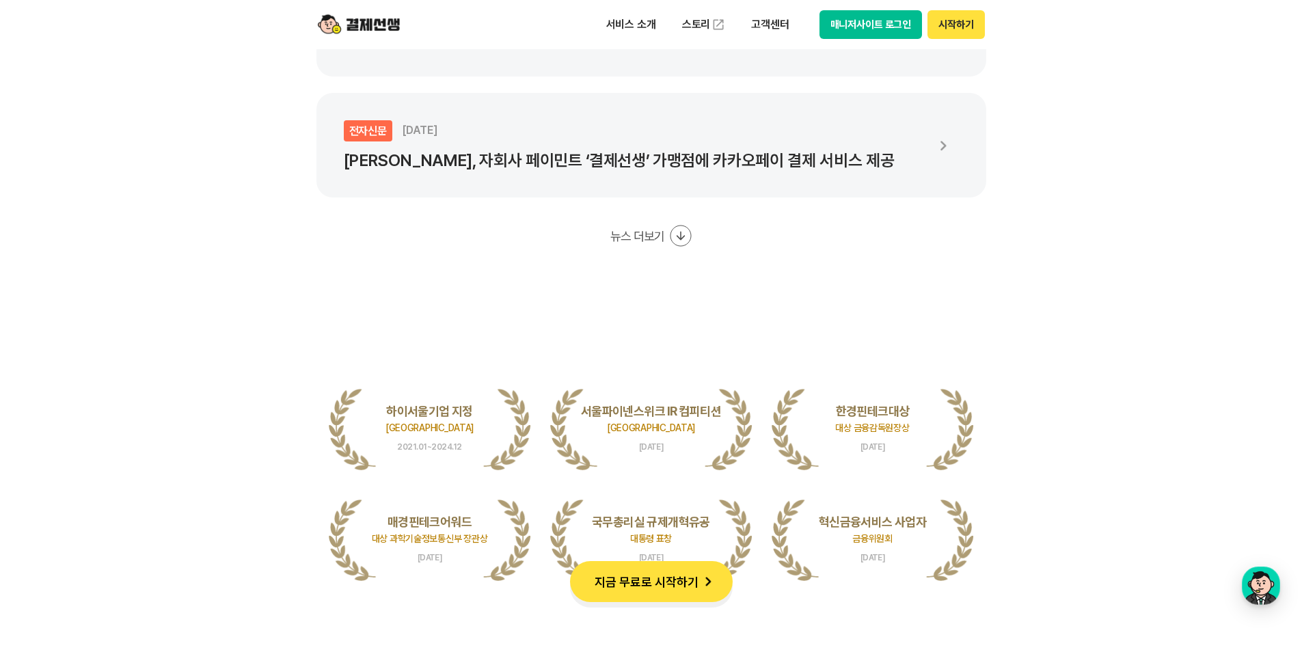
scroll to position [2734, 0]
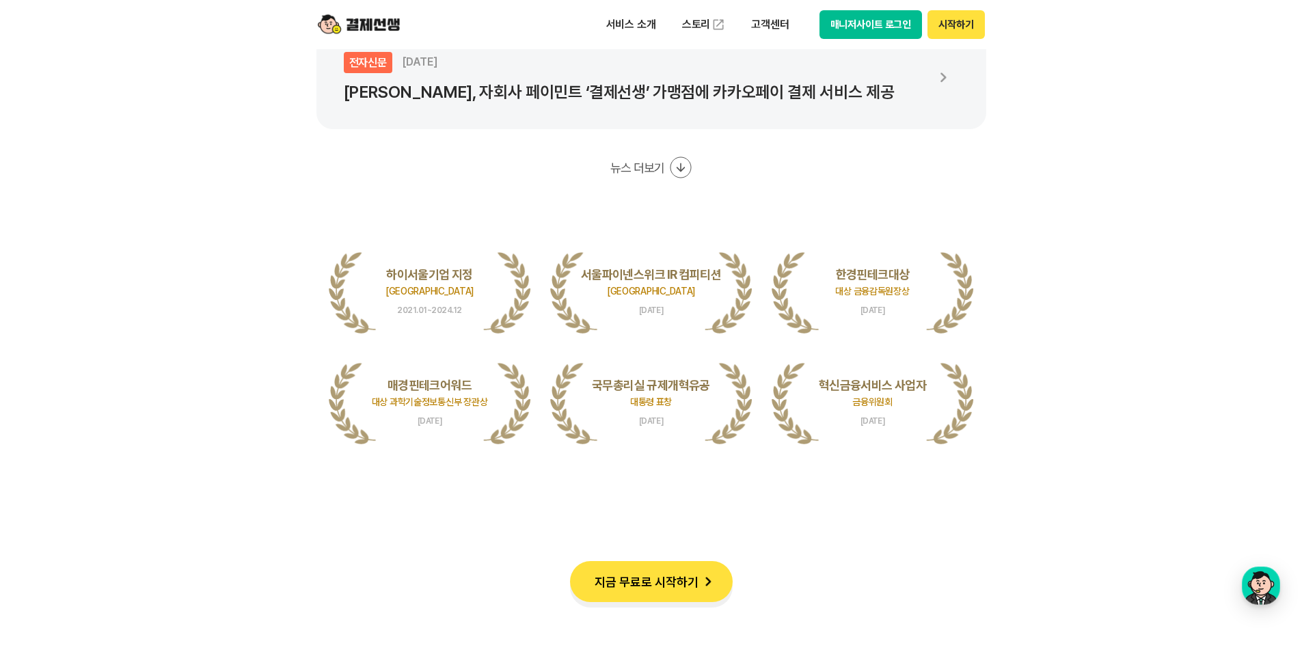
click at [679, 586] on button "지금 무료로 시작하기" at bounding box center [651, 581] width 163 height 41
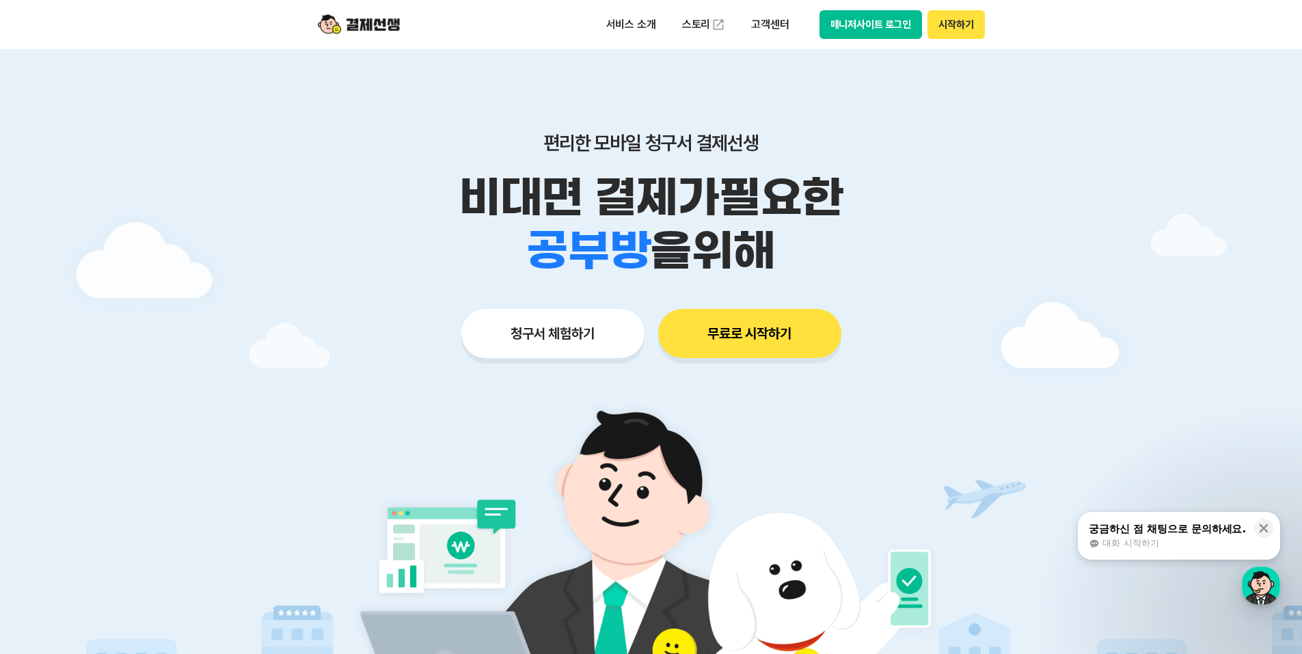
click at [722, 325] on button "무료로 시작하기" at bounding box center [749, 333] width 183 height 49
